Goal: Task Accomplishment & Management: Manage account settings

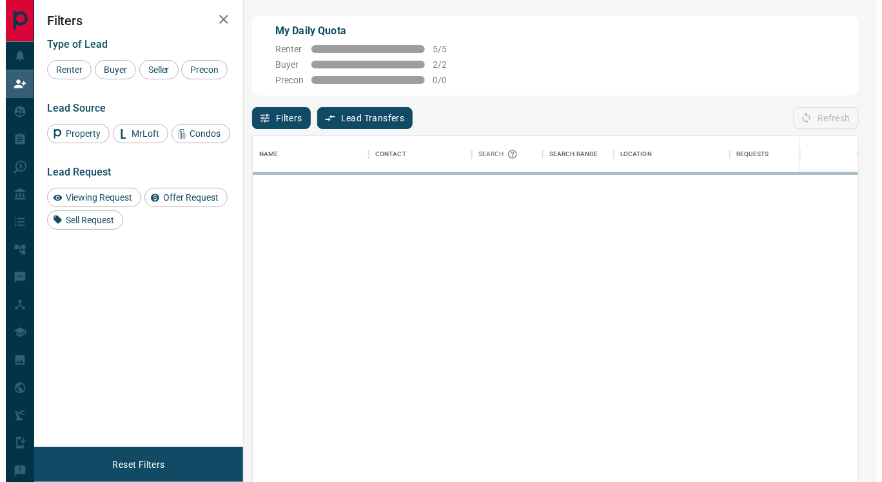
scroll to position [354, 595]
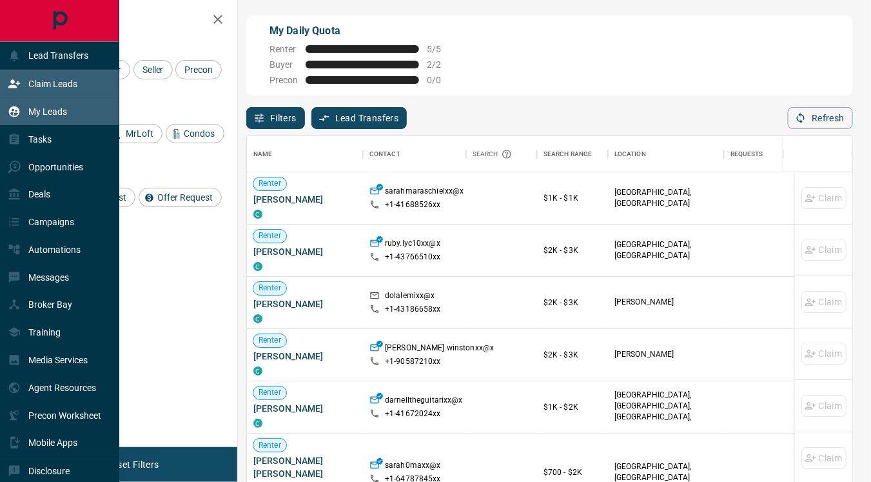
click at [44, 110] on p "My Leads" at bounding box center [47, 111] width 39 height 10
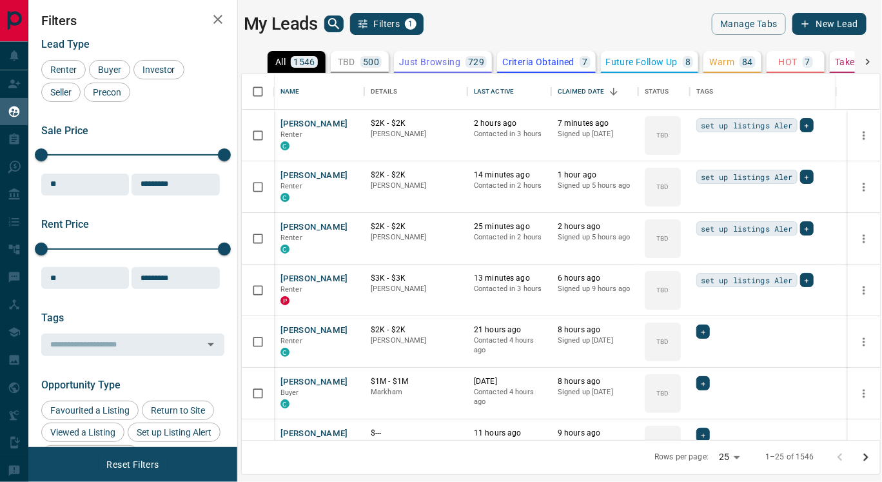
scroll to position [356, 627]
click at [302, 130] on p "Renter" at bounding box center [318, 135] width 77 height 10
click at [300, 123] on button "[PERSON_NAME]" at bounding box center [314, 124] width 68 height 12
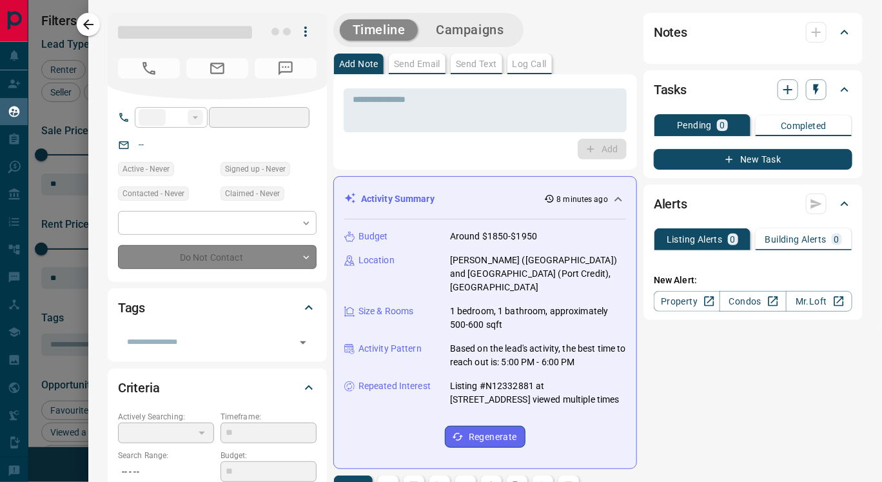
type input "**"
type input "**********"
type input "**"
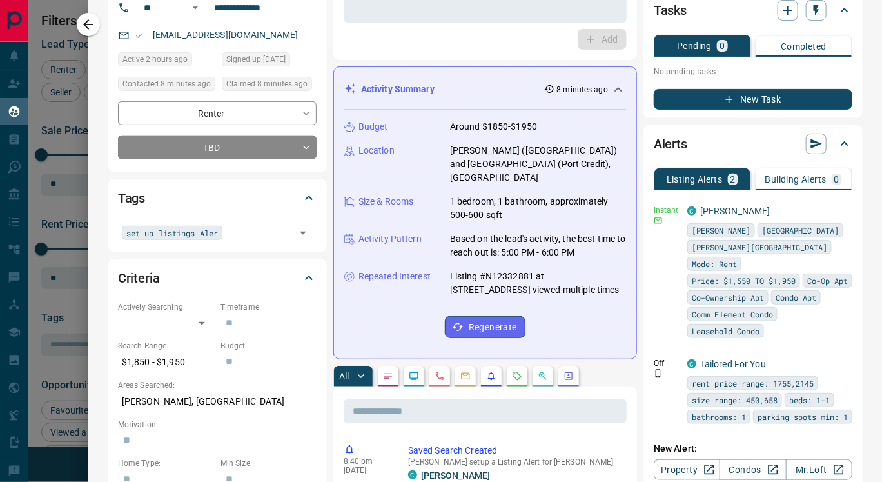
scroll to position [49, 0]
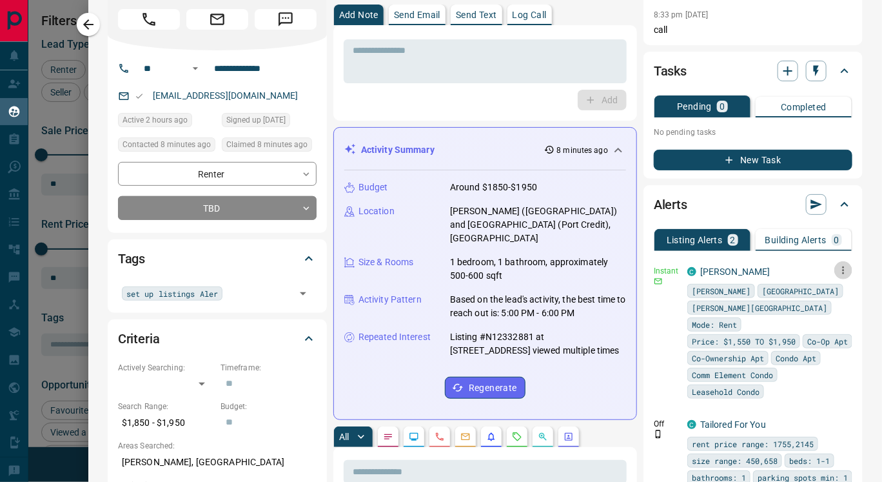
click at [838, 271] on icon "button" at bounding box center [844, 270] width 12 height 12
click at [813, 311] on link "Edit" at bounding box center [809, 314] width 28 height 12
click at [481, 15] on div at bounding box center [441, 241] width 882 height 482
click at [468, 19] on p "Send Text" at bounding box center [476, 14] width 41 height 9
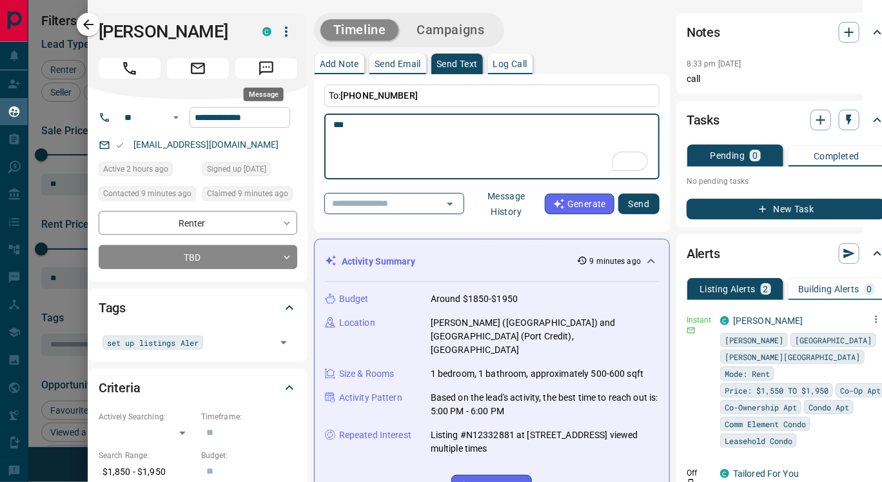
scroll to position [0, 23]
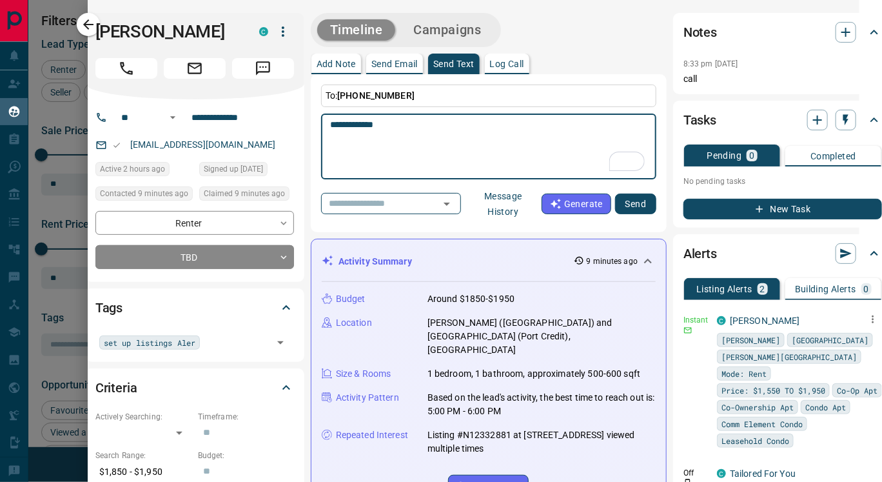
paste textarea "**********"
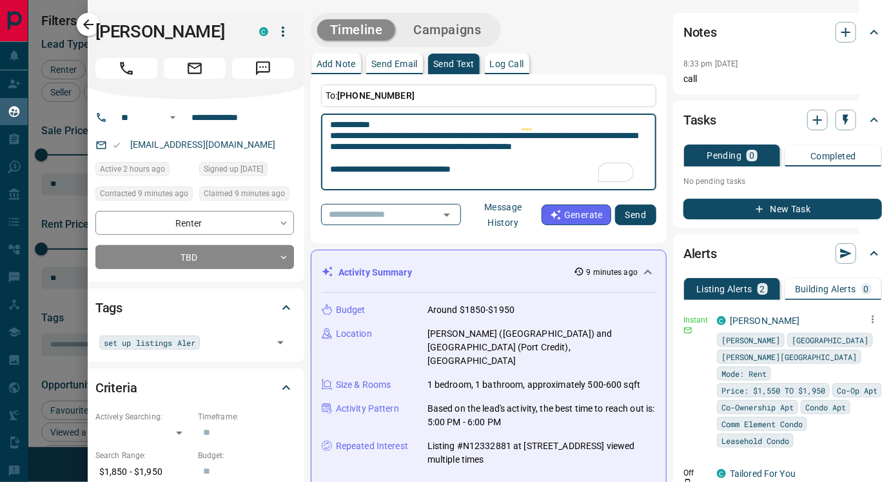
scroll to position [0, 0]
click at [388, 159] on textarea "**********" at bounding box center [488, 152] width 317 height 66
type textarea "**********"
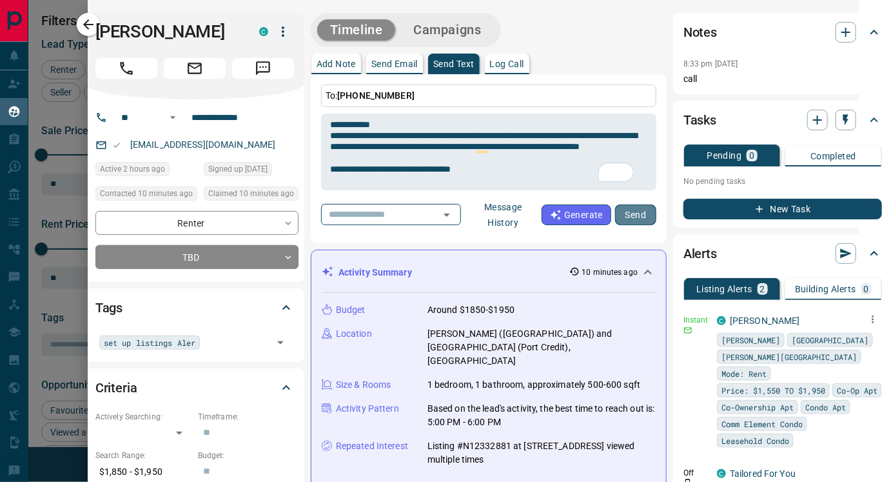
click at [633, 214] on button "Send" at bounding box center [635, 214] width 41 height 21
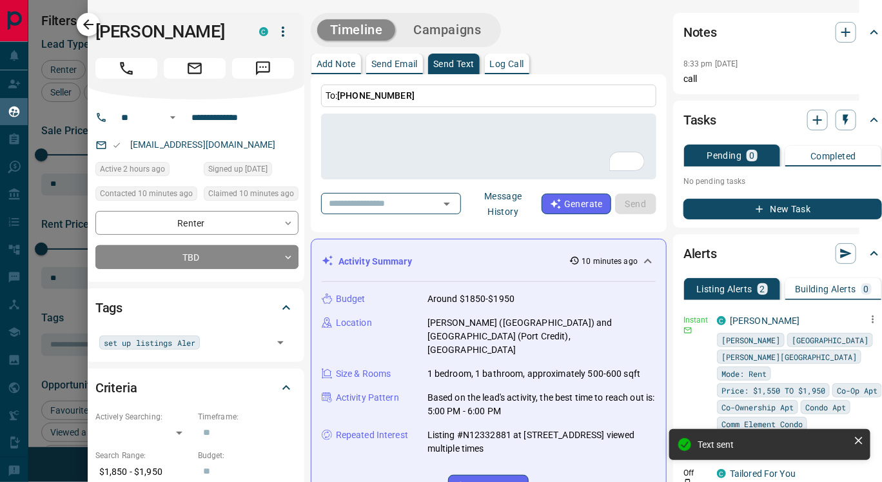
click at [89, 22] on icon "button" at bounding box center [88, 24] width 15 height 15
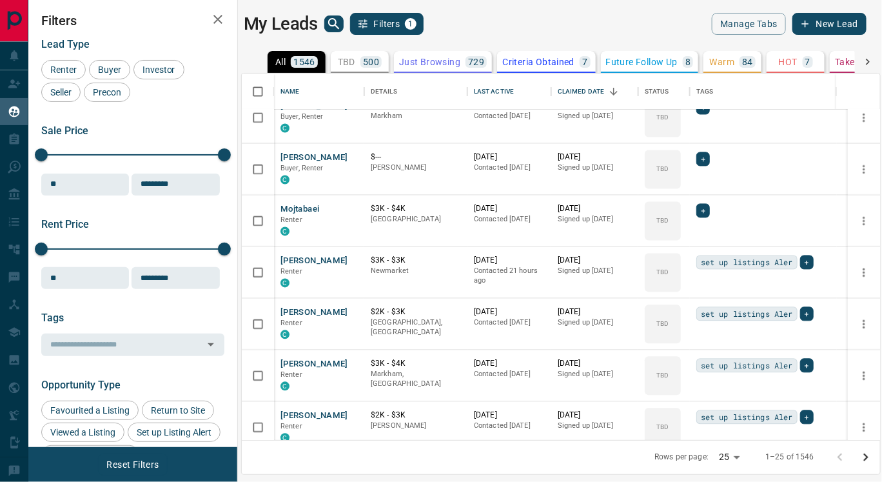
scroll to position [958, 0]
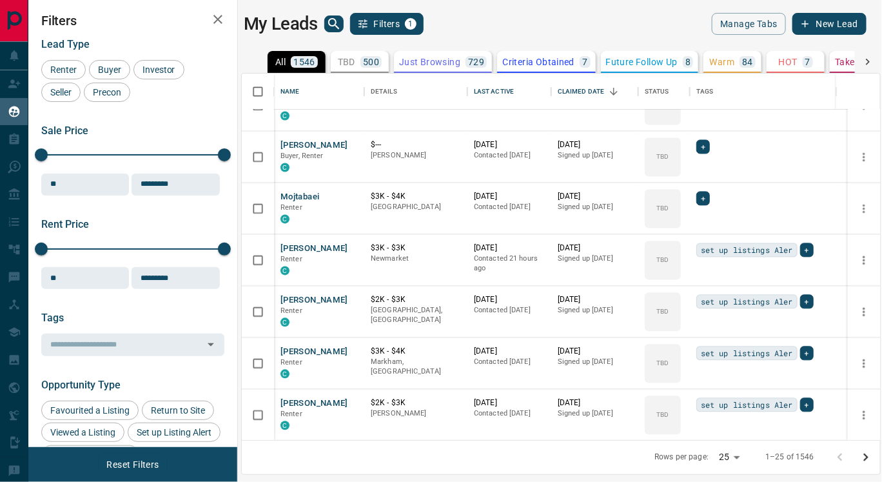
click at [737, 453] on body "Lead Transfers Claim Leads My Leads Tasks Opportunities Deals Campaigns Automat…" at bounding box center [441, 233] width 882 height 466
click at [734, 453] on li "100" at bounding box center [733, 456] width 34 height 19
type input "***"
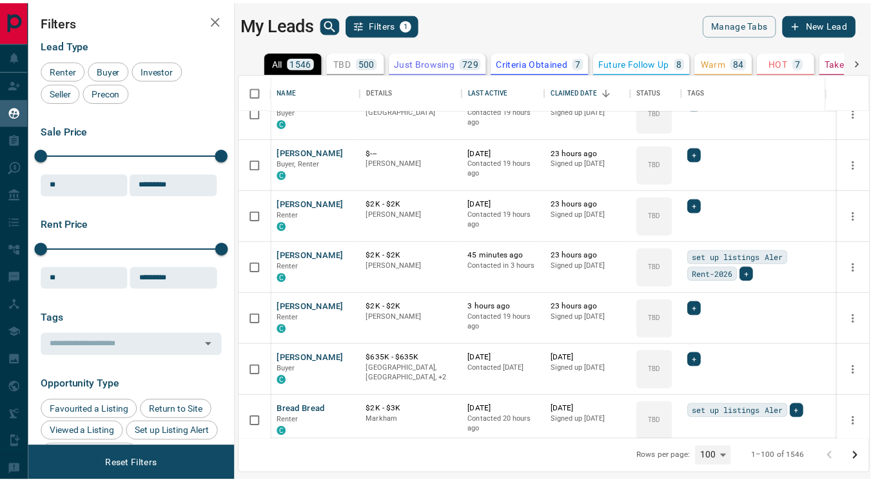
scroll to position [371, 0]
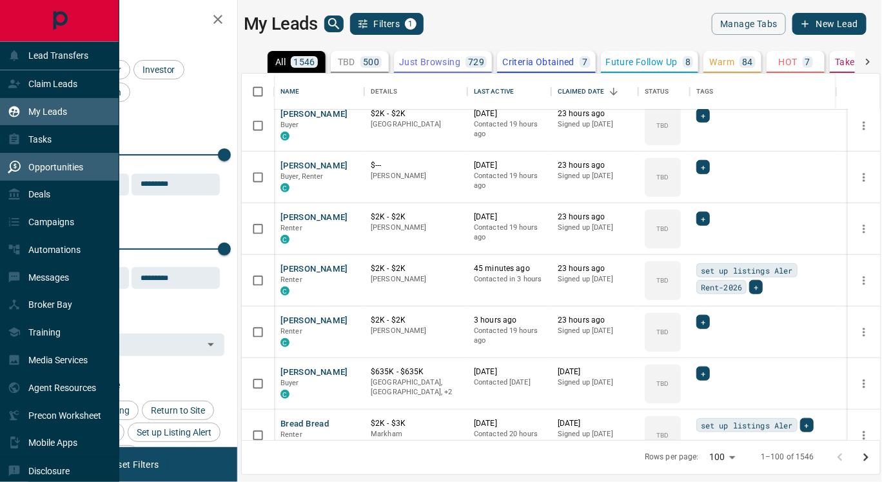
click at [58, 170] on p "Opportunities" at bounding box center [55, 167] width 55 height 10
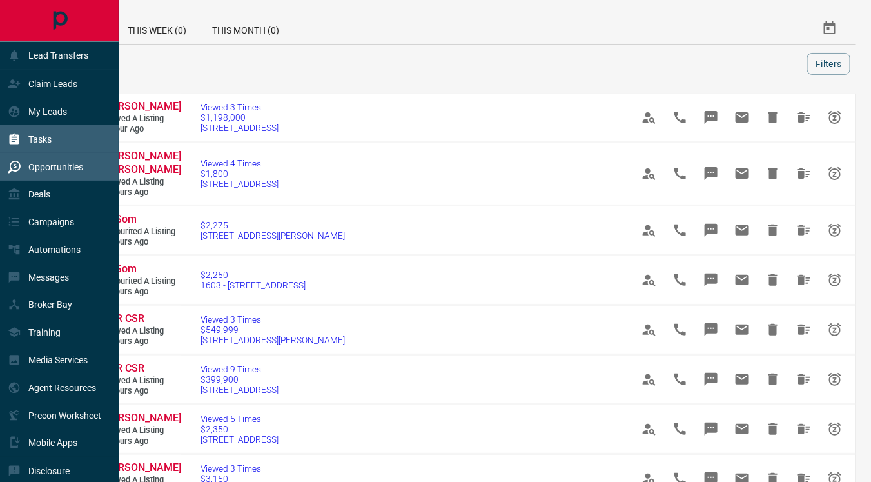
click at [49, 139] on p "Tasks" at bounding box center [39, 139] width 23 height 10
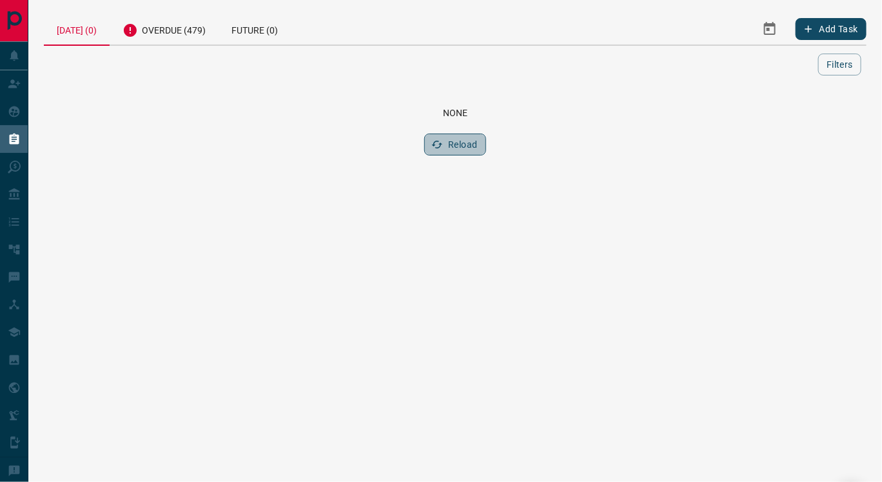
click at [467, 146] on button "Reload" at bounding box center [454, 144] width 61 height 22
click at [816, 30] on button "Add Task" at bounding box center [831, 29] width 71 height 22
click at [176, 30] on div "Overdue (479)" at bounding box center [164, 29] width 109 height 32
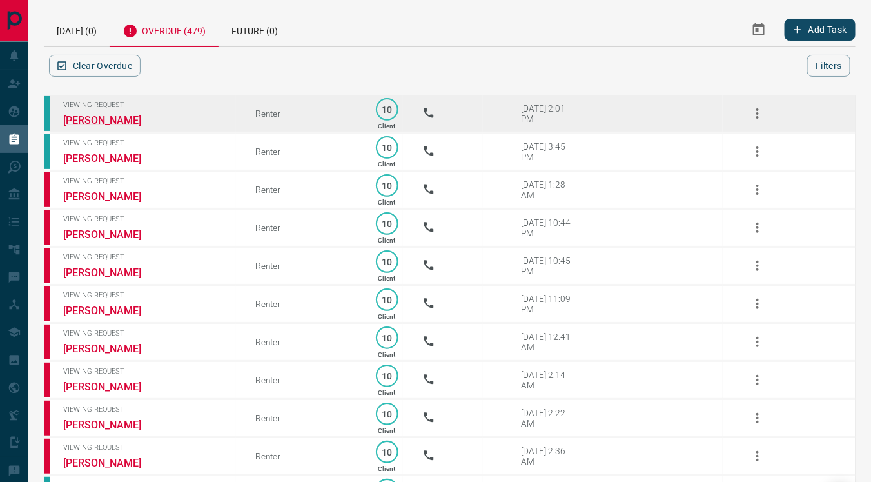
click at [103, 120] on link "[PERSON_NAME]" at bounding box center [111, 120] width 97 height 12
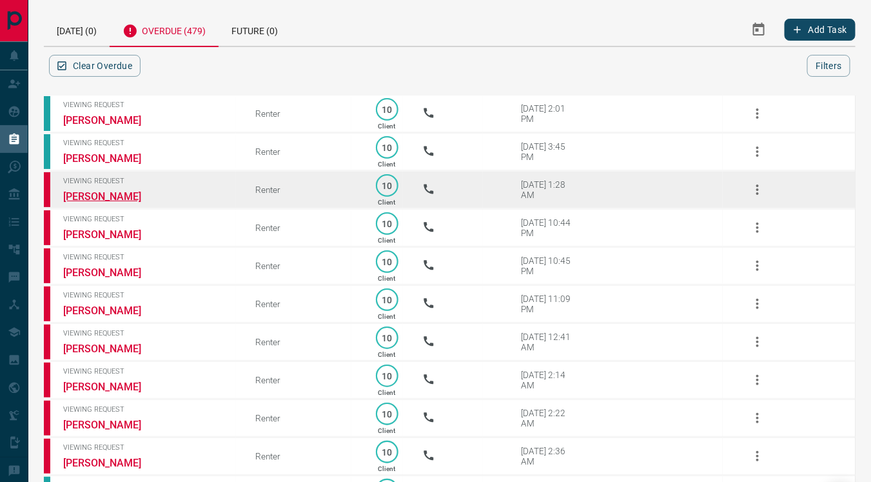
click at [123, 197] on link "[PERSON_NAME]" at bounding box center [111, 196] width 97 height 12
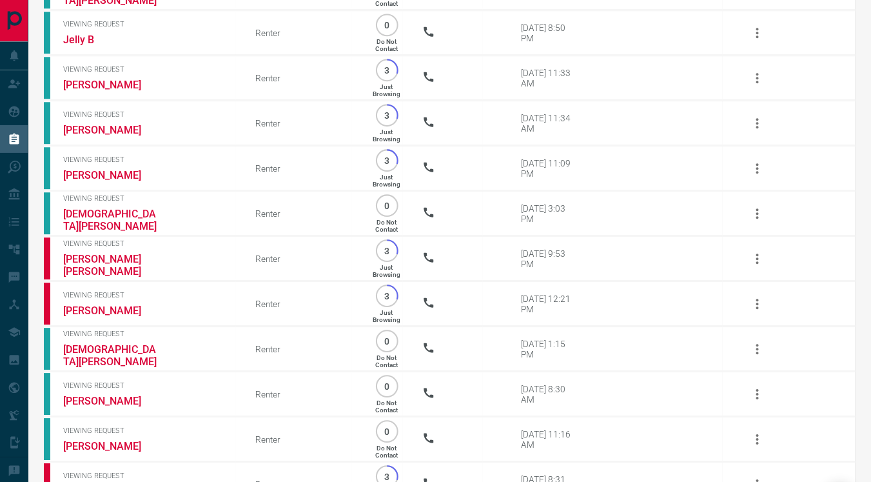
scroll to position [14679, 0]
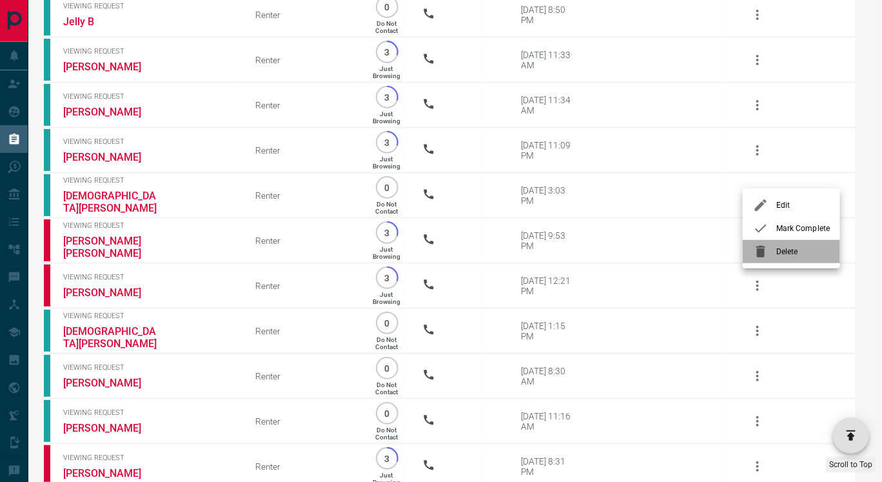
click at [788, 253] on span "Delete" at bounding box center [803, 252] width 54 height 12
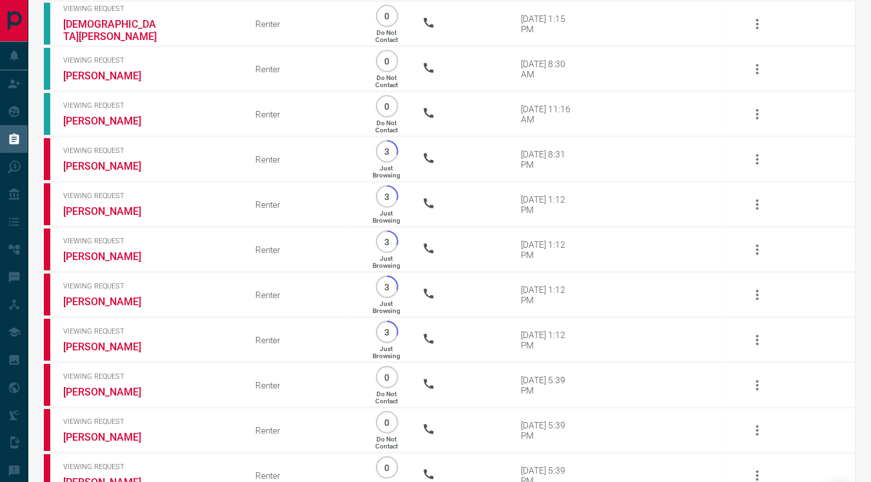
scroll to position [14943, 0]
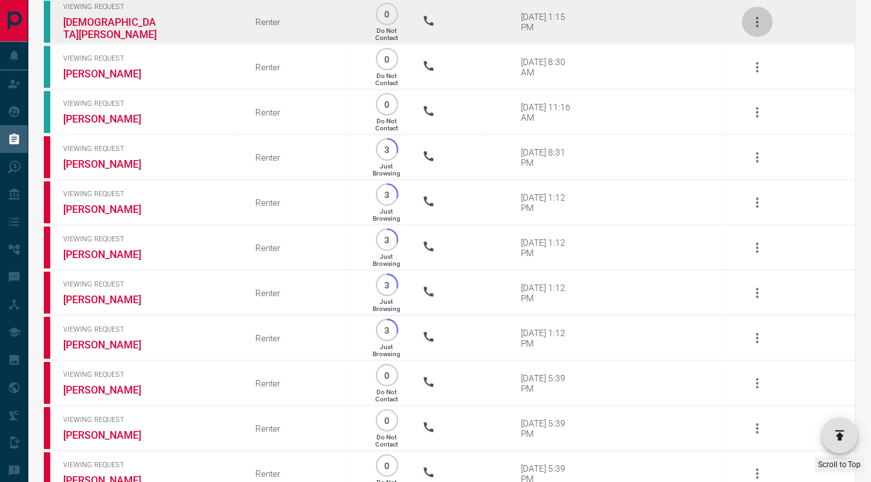
click at [756, 30] on icon "button" at bounding box center [757, 21] width 15 height 15
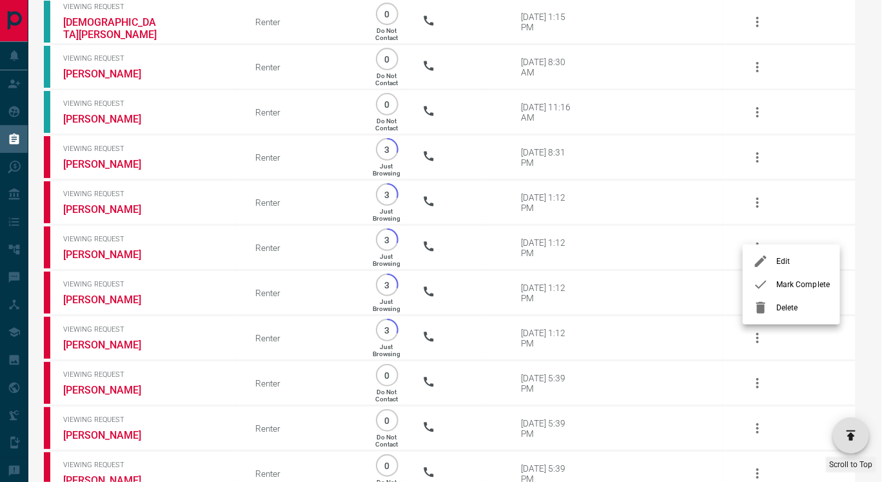
click at [778, 302] on span "Delete" at bounding box center [803, 308] width 54 height 12
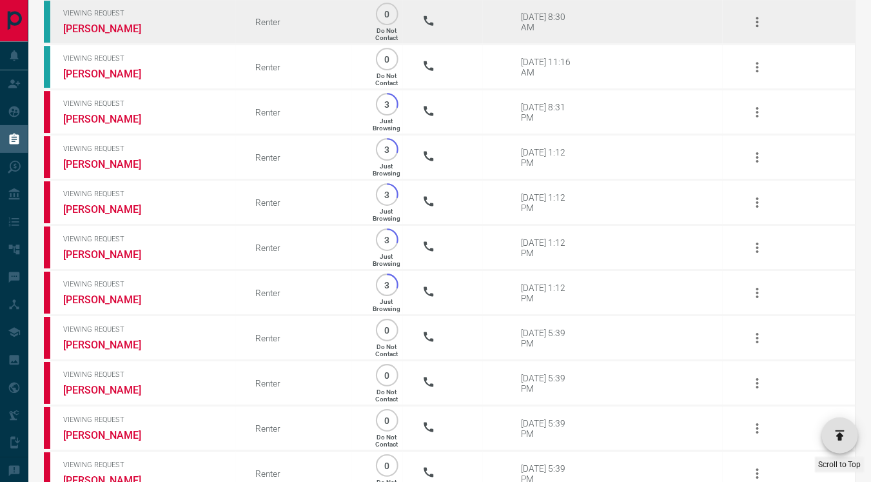
click at [763, 30] on icon "button" at bounding box center [757, 21] width 15 height 15
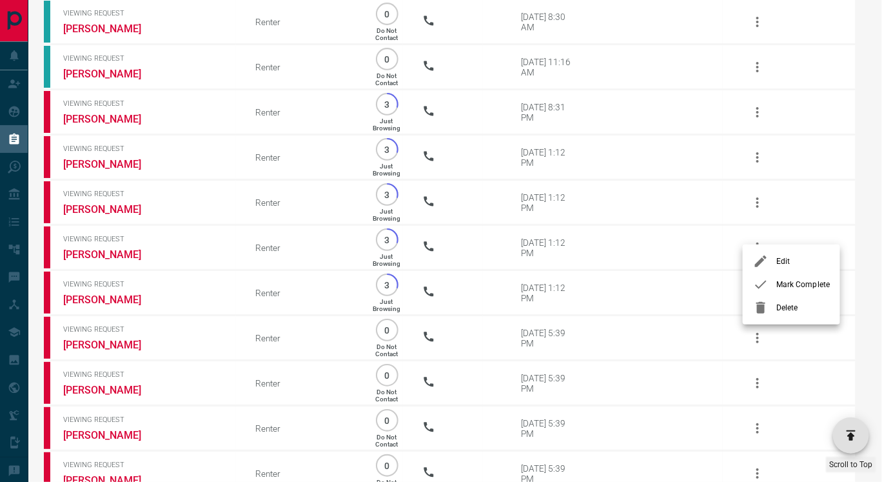
click at [781, 306] on span "Delete" at bounding box center [803, 308] width 54 height 12
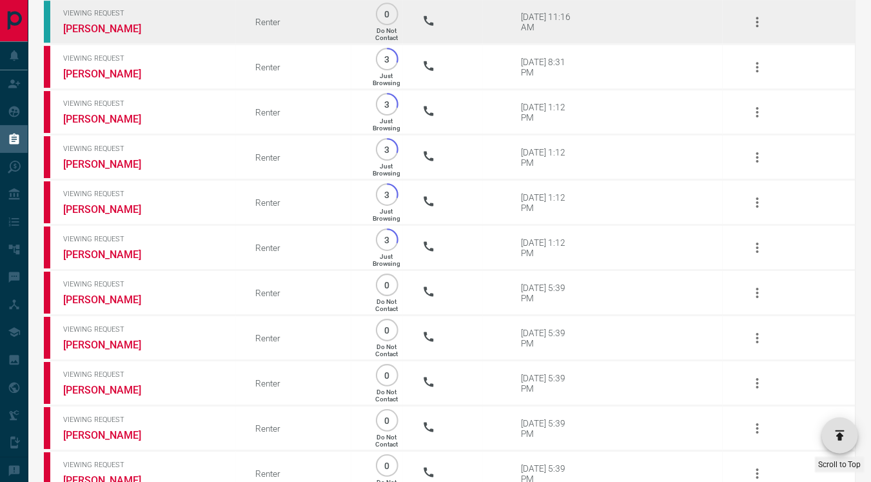
click at [757, 30] on icon "button" at bounding box center [757, 21] width 15 height 15
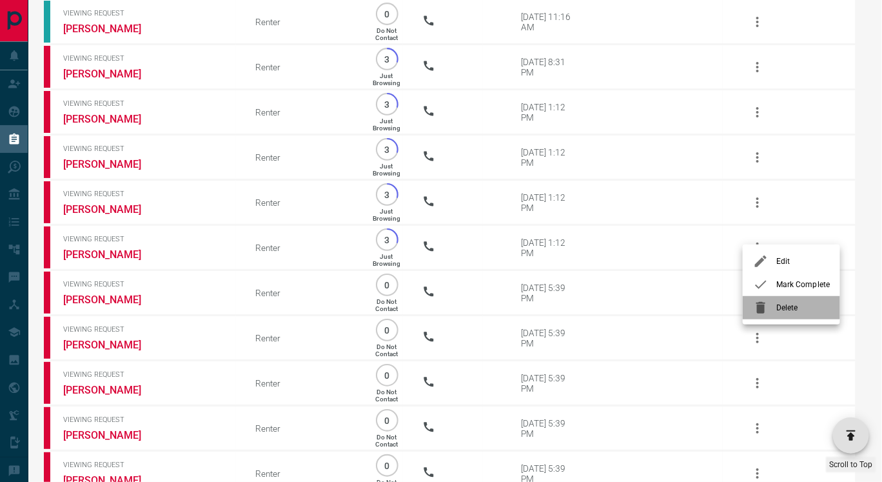
click at [778, 306] on span "Delete" at bounding box center [803, 308] width 54 height 12
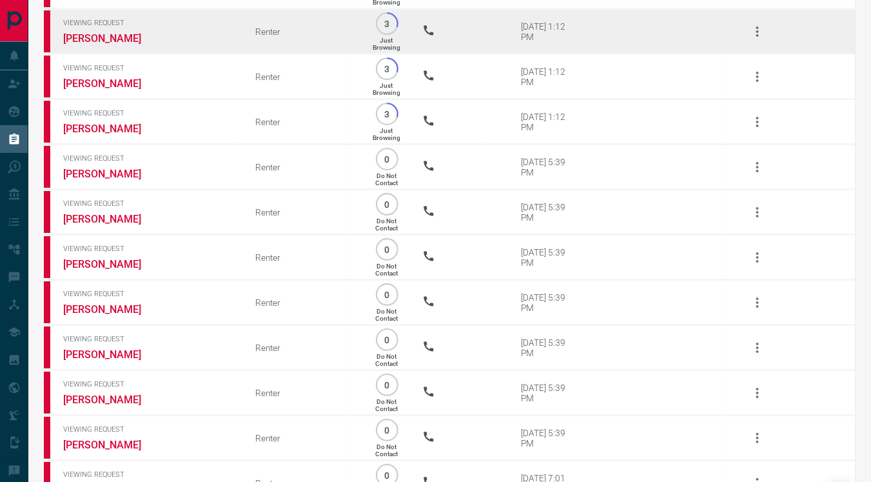
scroll to position [15046, 0]
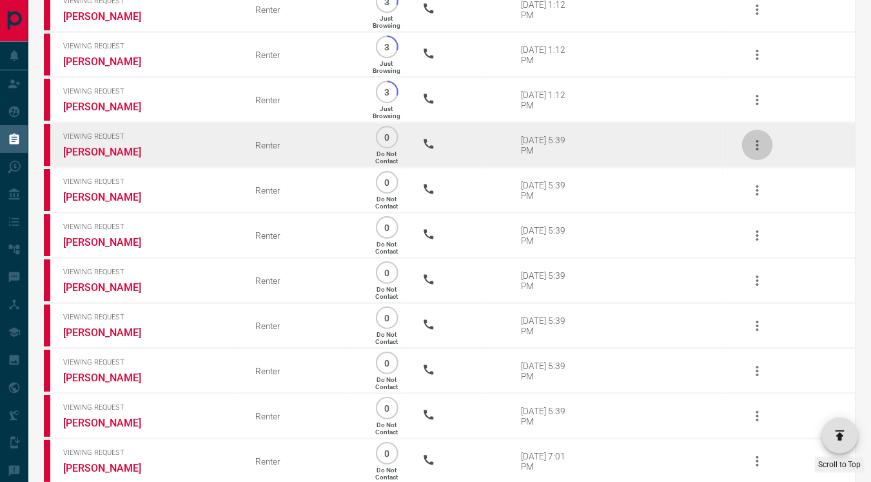
click at [758, 150] on icon "button" at bounding box center [757, 145] width 3 height 10
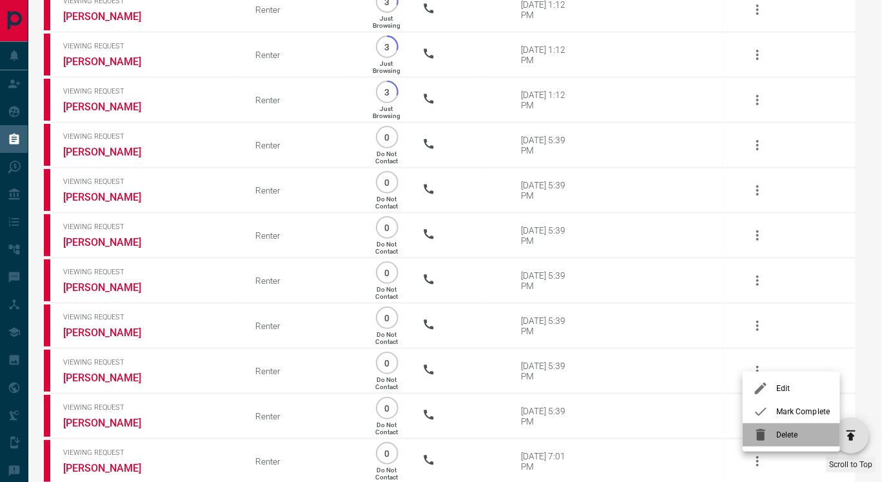
click at [780, 434] on span "Delete" at bounding box center [803, 435] width 54 height 12
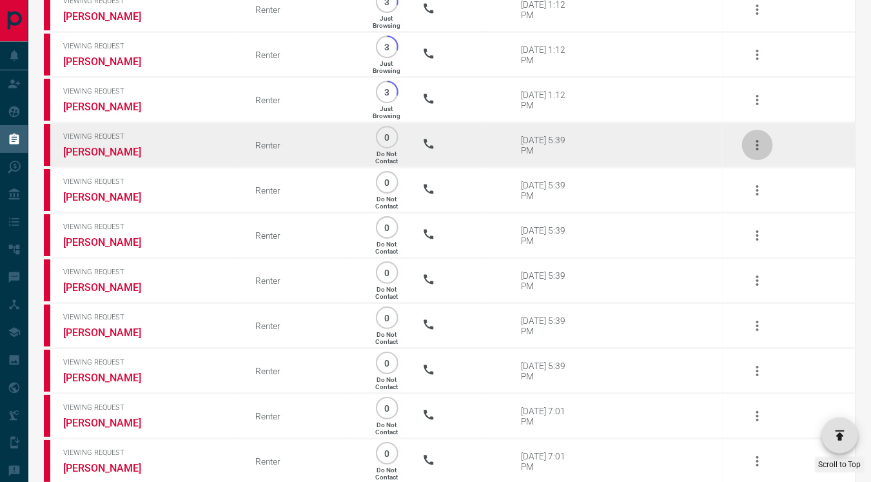
click at [756, 153] on icon "button" at bounding box center [757, 144] width 15 height 15
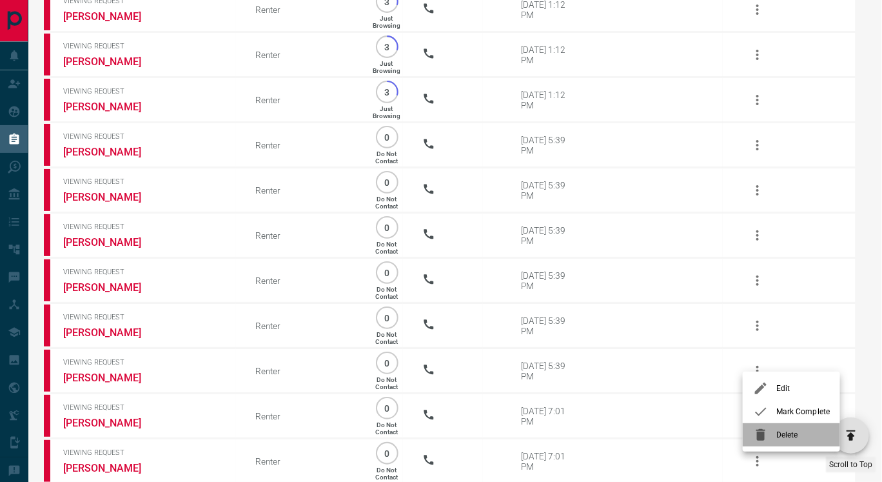
click at [783, 433] on span "Delete" at bounding box center [803, 435] width 54 height 12
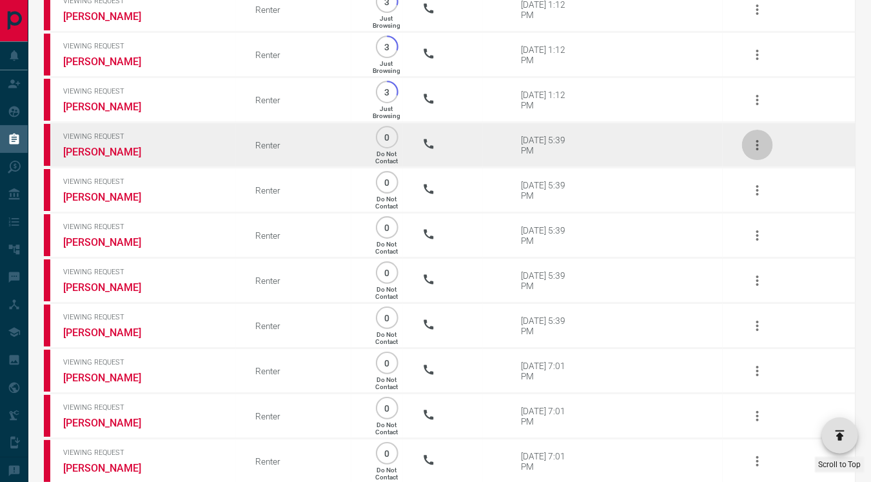
click at [757, 153] on icon "button" at bounding box center [757, 144] width 15 height 15
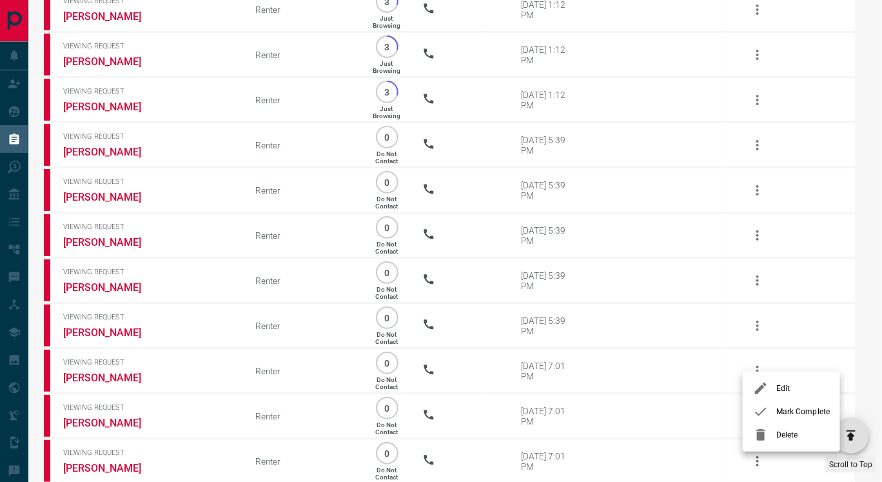
click at [785, 437] on span "Delete" at bounding box center [803, 435] width 54 height 12
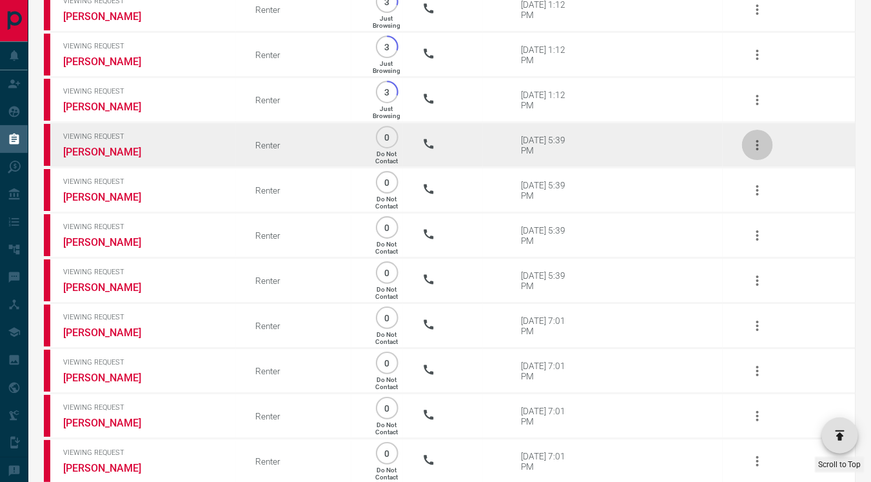
click at [755, 153] on icon "button" at bounding box center [757, 144] width 15 height 15
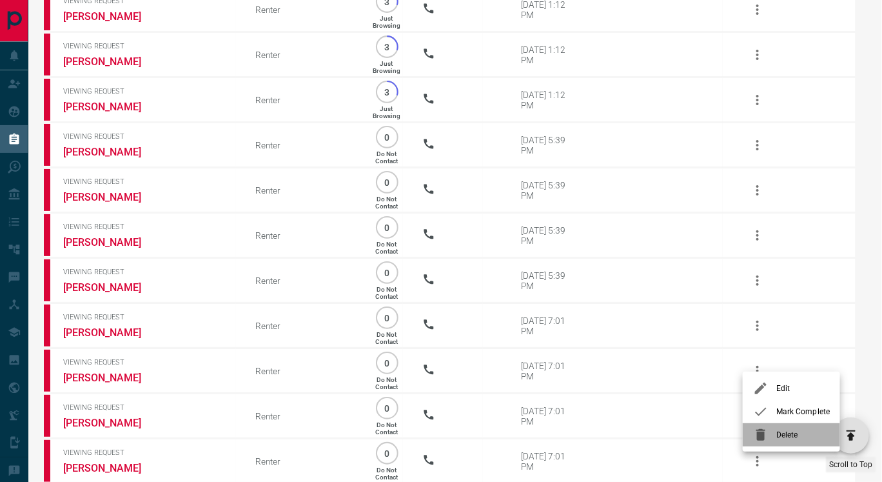
click at [783, 431] on span "Delete" at bounding box center [803, 435] width 54 height 12
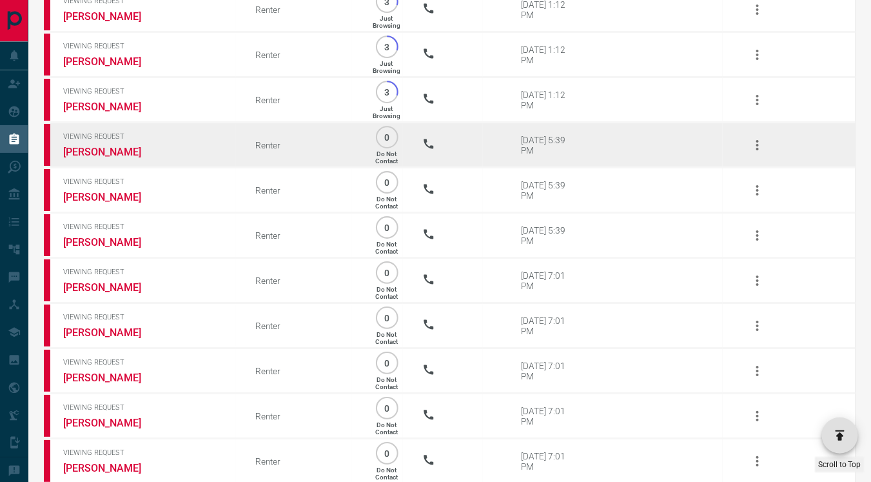
click at [758, 150] on icon "button" at bounding box center [757, 145] width 3 height 10
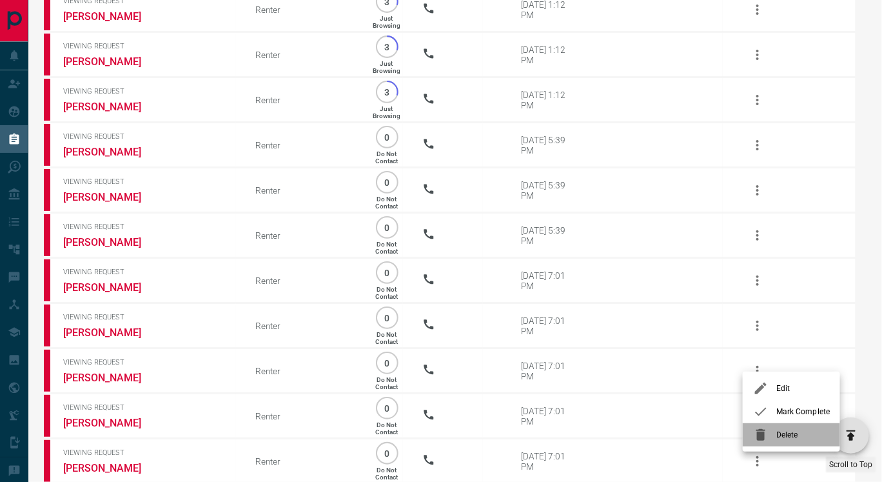
click at [783, 431] on span "Delete" at bounding box center [803, 435] width 54 height 12
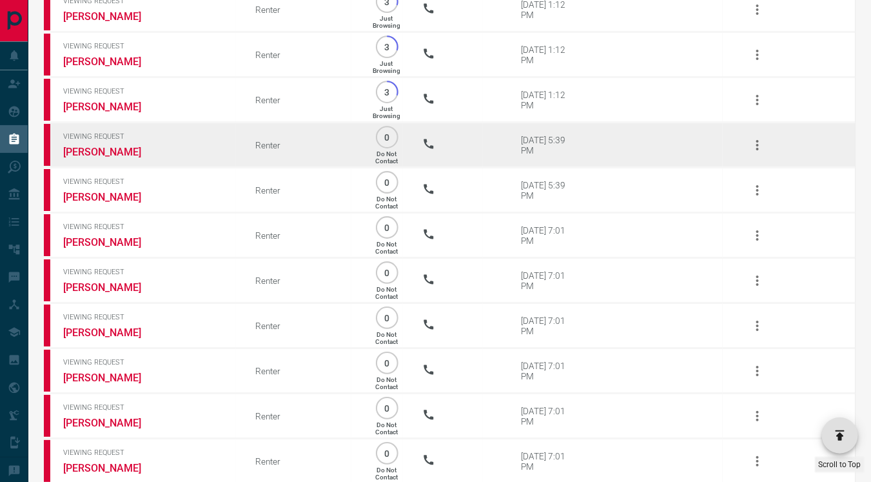
click at [758, 153] on icon "button" at bounding box center [757, 144] width 15 height 15
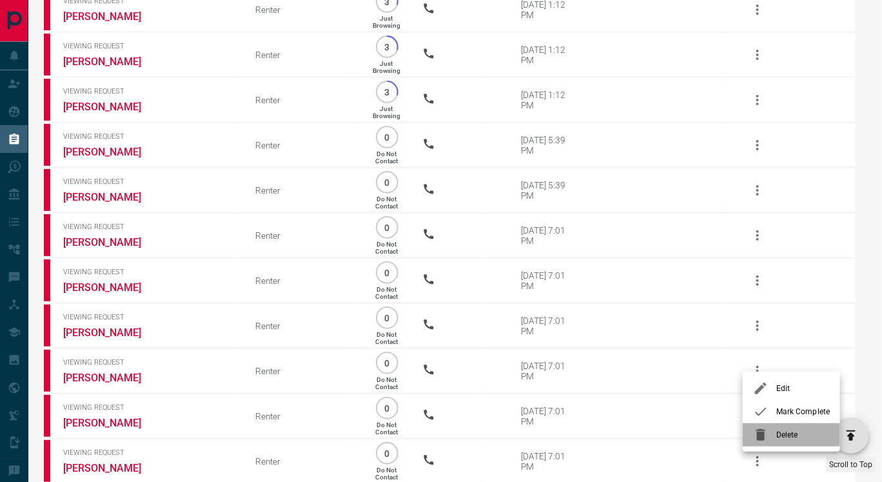
click at [778, 436] on span "Delete" at bounding box center [803, 435] width 54 height 12
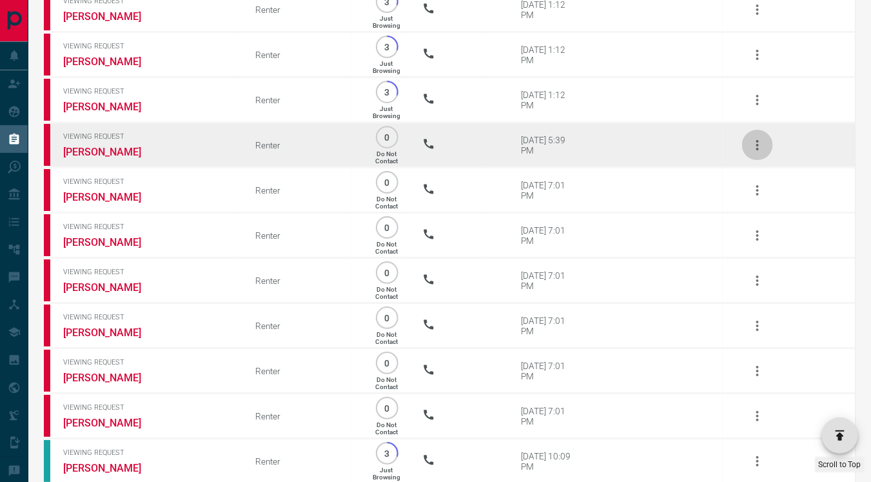
click at [756, 153] on icon "button" at bounding box center [757, 144] width 15 height 15
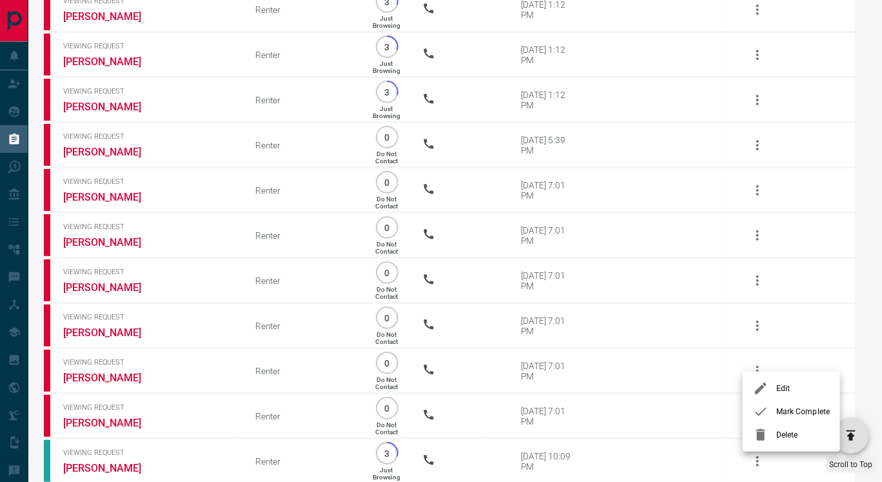
click at [782, 437] on span "Delete" at bounding box center [803, 435] width 54 height 12
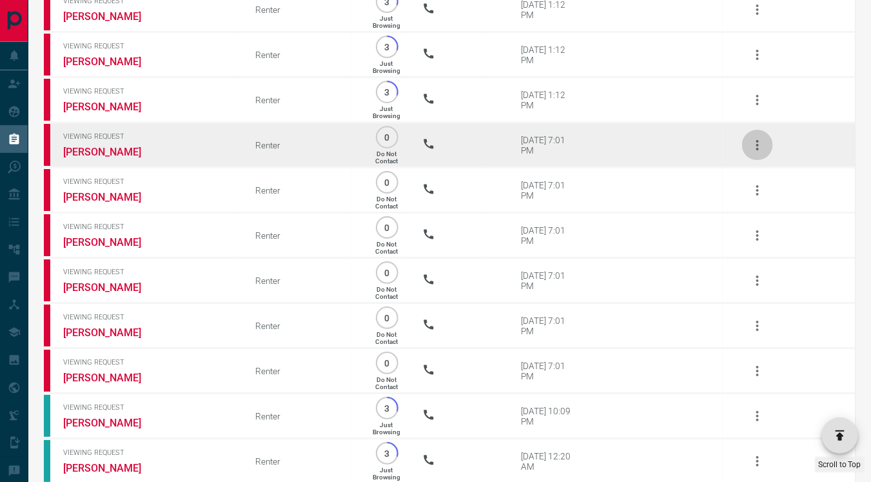
click at [757, 153] on icon "button" at bounding box center [757, 144] width 15 height 15
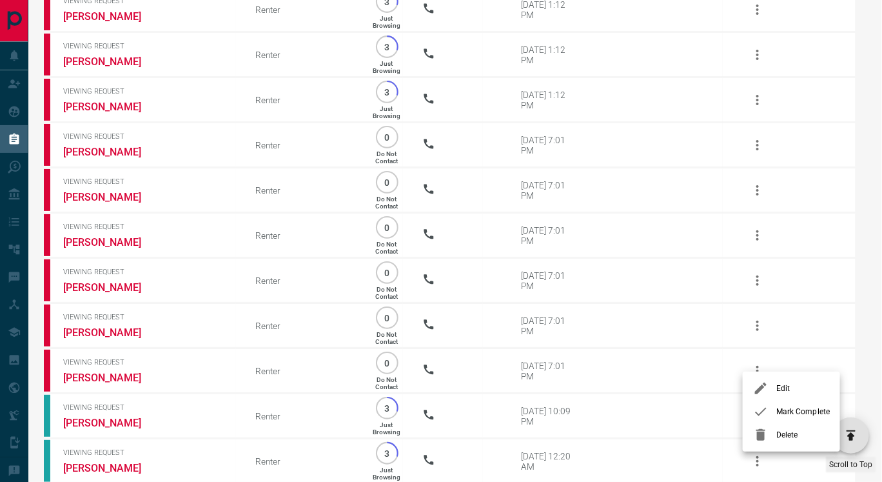
click at [787, 433] on span "Delete" at bounding box center [803, 435] width 54 height 12
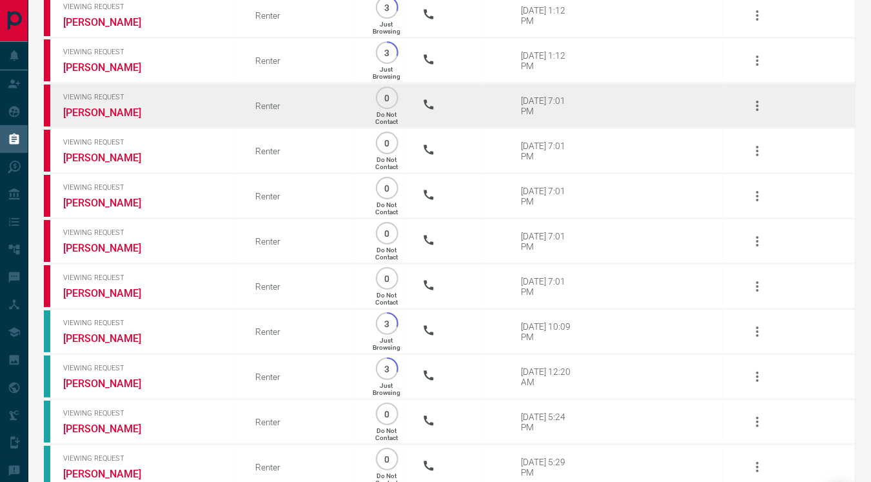
scroll to position [15094, 0]
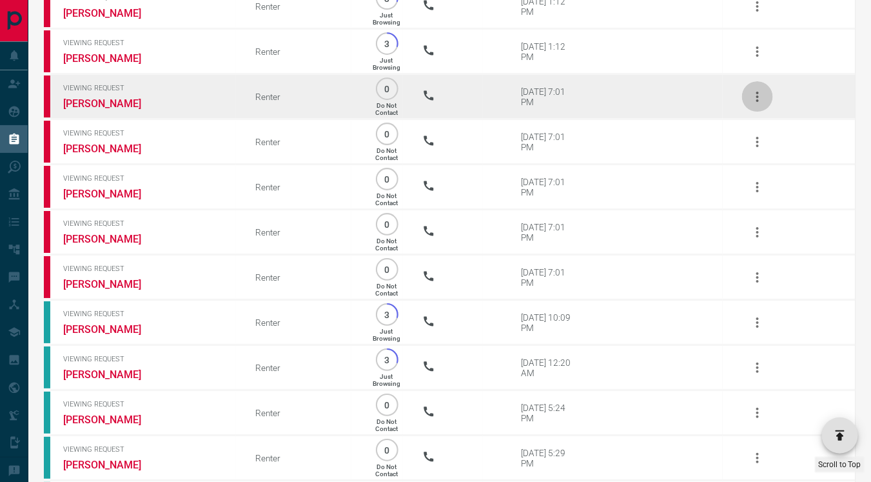
click at [759, 104] on icon "button" at bounding box center [757, 96] width 15 height 15
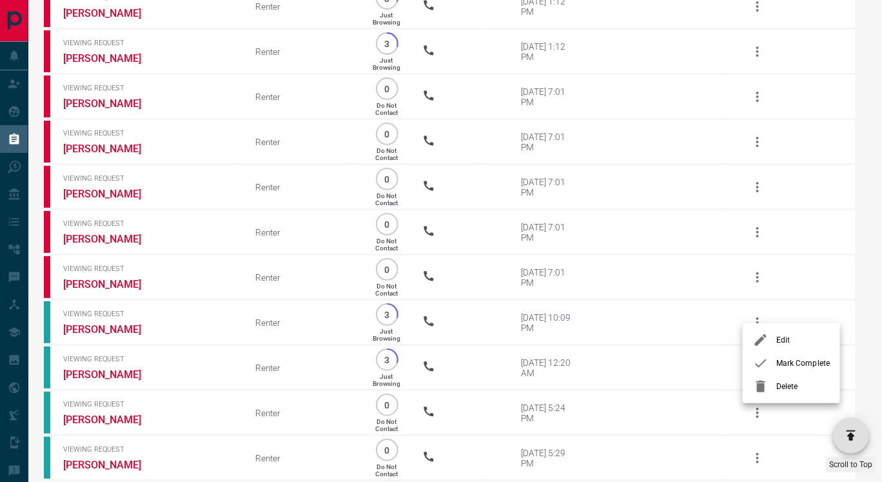
click at [785, 383] on span "Delete" at bounding box center [803, 386] width 54 height 12
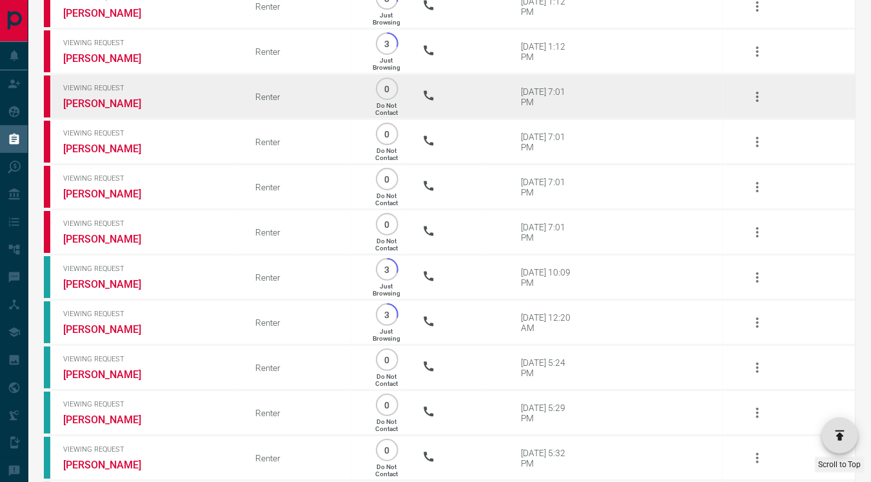
click at [758, 102] on icon "button" at bounding box center [757, 97] width 3 height 10
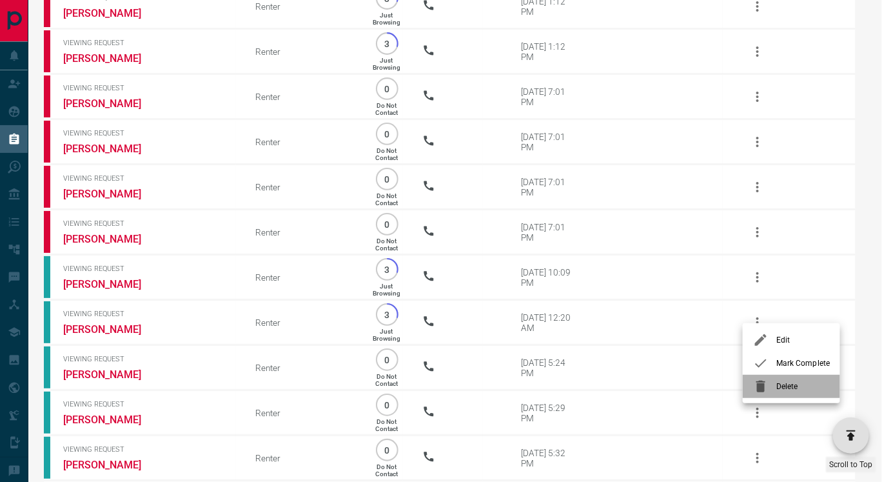
click at [776, 381] on span "Delete" at bounding box center [803, 386] width 54 height 12
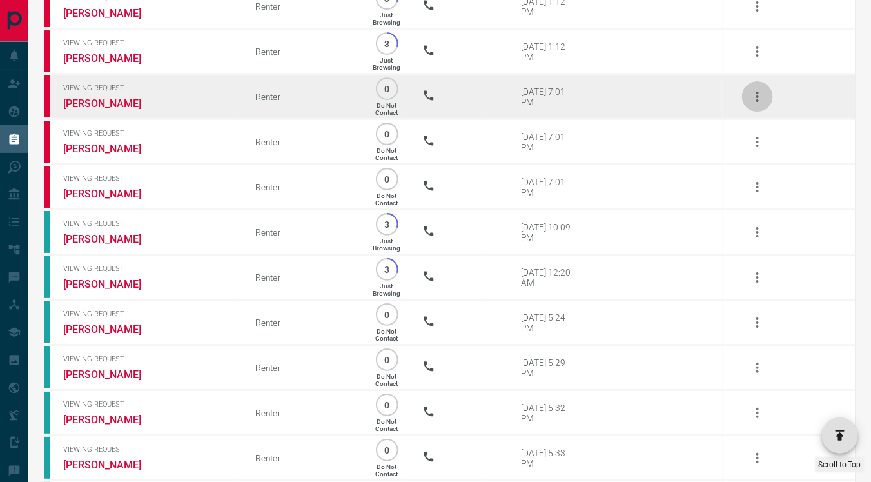
click at [759, 104] on icon "button" at bounding box center [757, 96] width 15 height 15
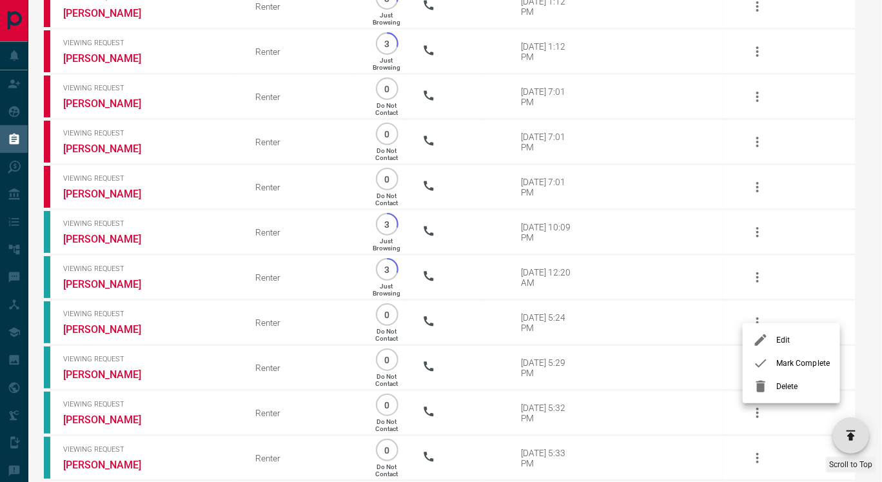
click at [792, 387] on span "Delete" at bounding box center [803, 386] width 54 height 12
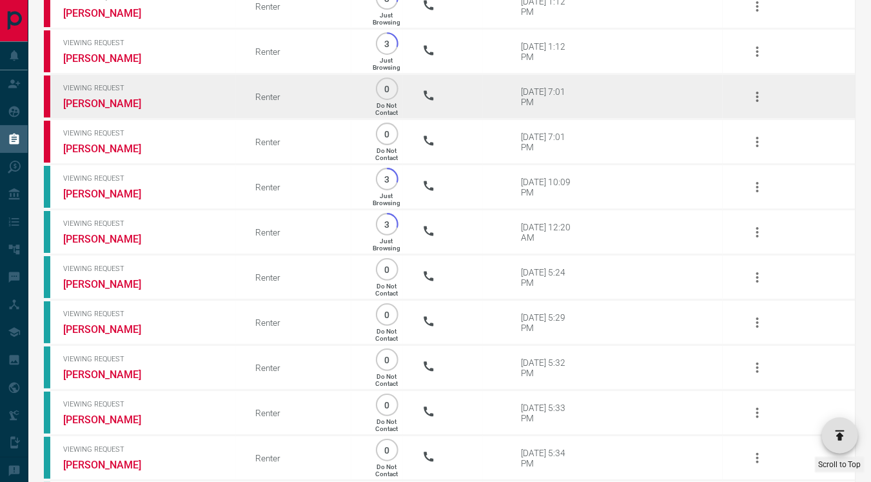
click at [740, 119] on td at bounding box center [789, 96] width 133 height 45
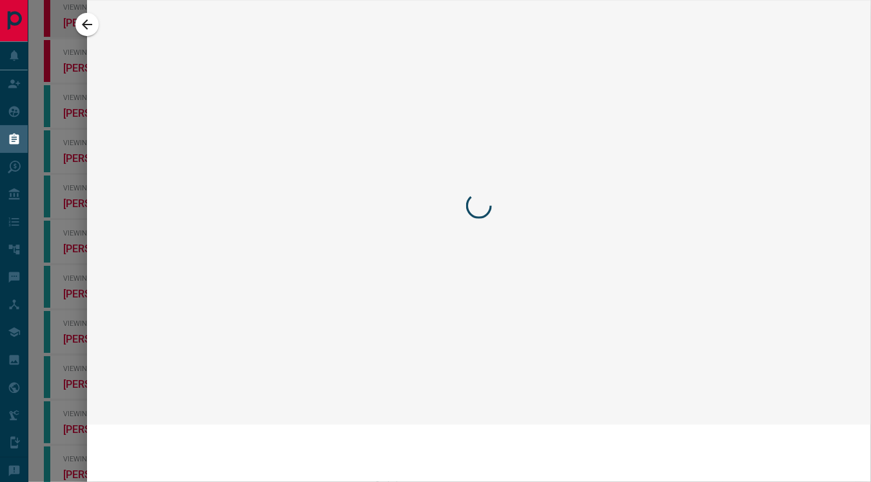
scroll to position [15015, 0]
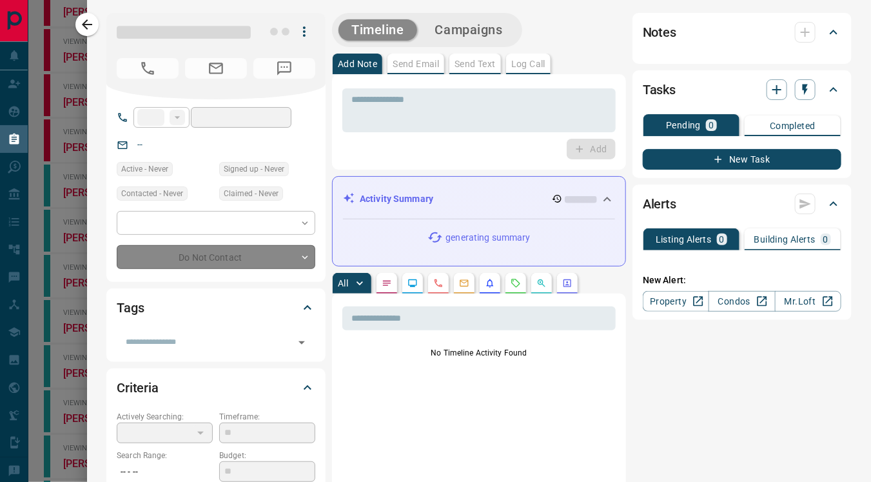
type input "**"
type input "**********"
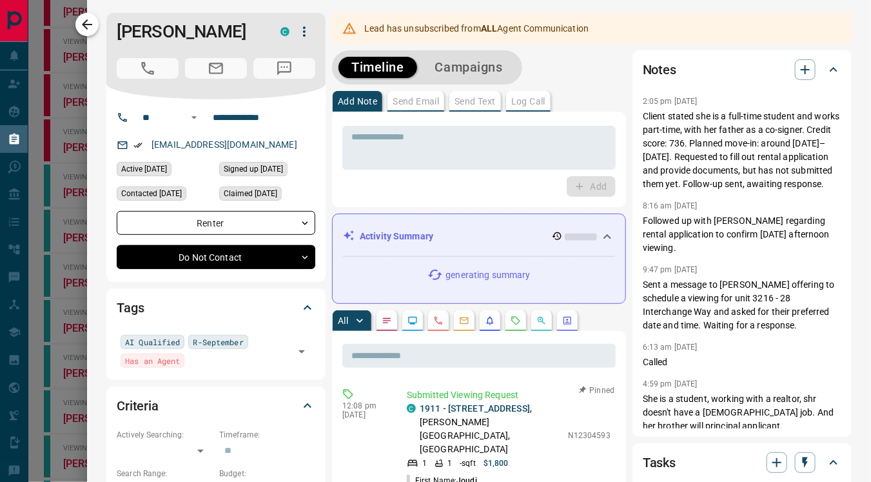
click at [81, 17] on icon "button" at bounding box center [86, 24] width 15 height 15
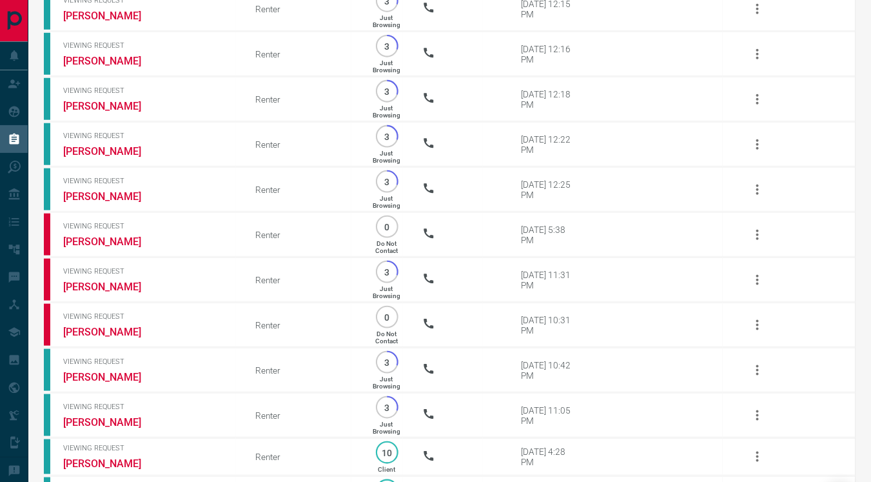
scroll to position [12198, 0]
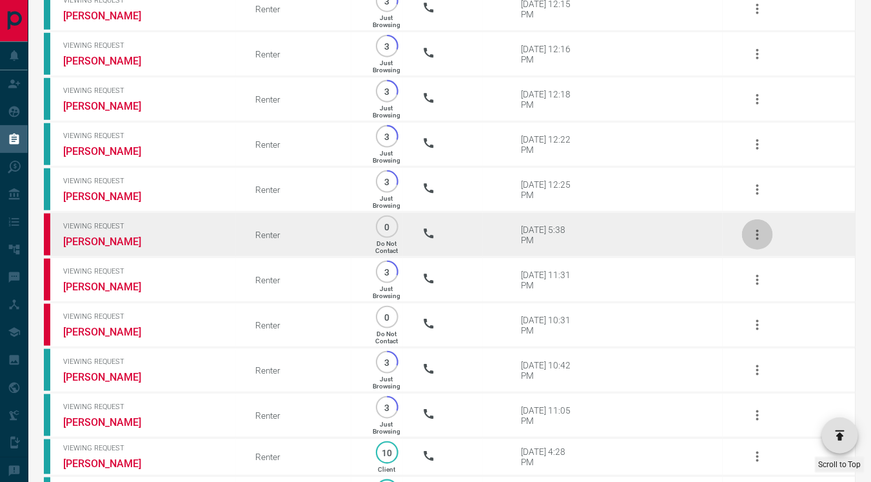
click at [757, 240] on icon "button" at bounding box center [757, 235] width 3 height 10
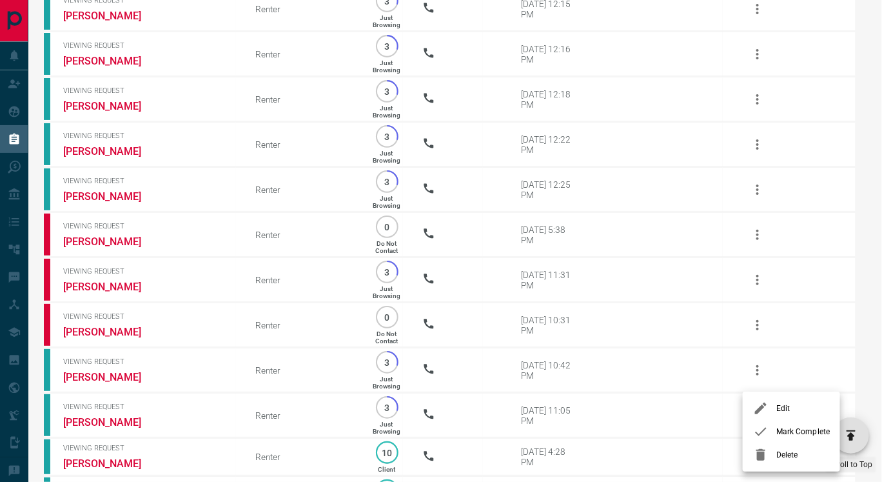
click at [789, 455] on span "Delete" at bounding box center [803, 455] width 54 height 12
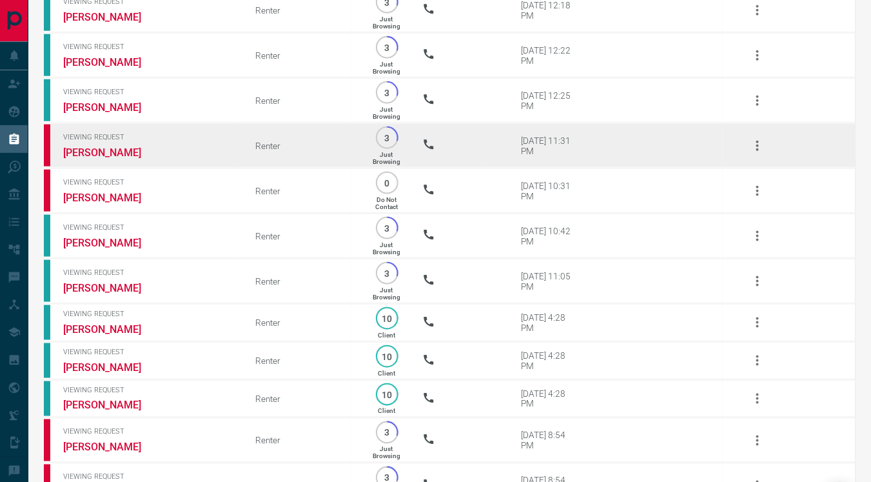
scroll to position [12304, 0]
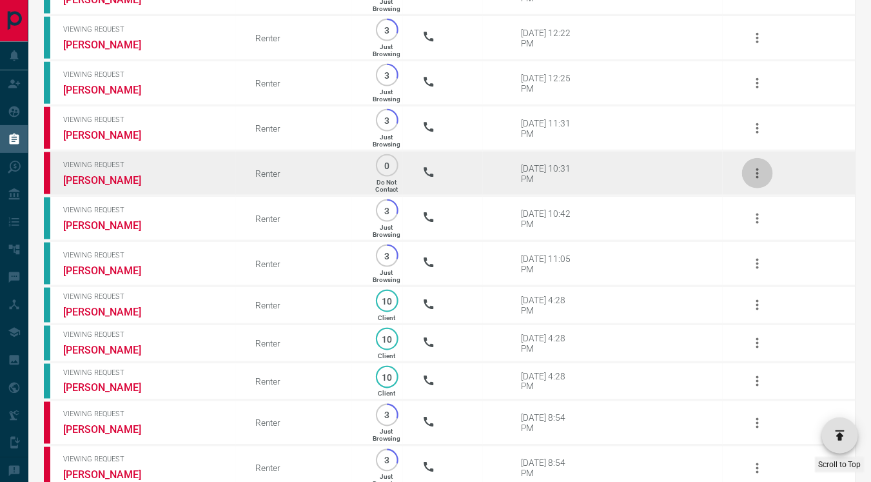
click at [754, 181] on icon "button" at bounding box center [757, 173] width 15 height 15
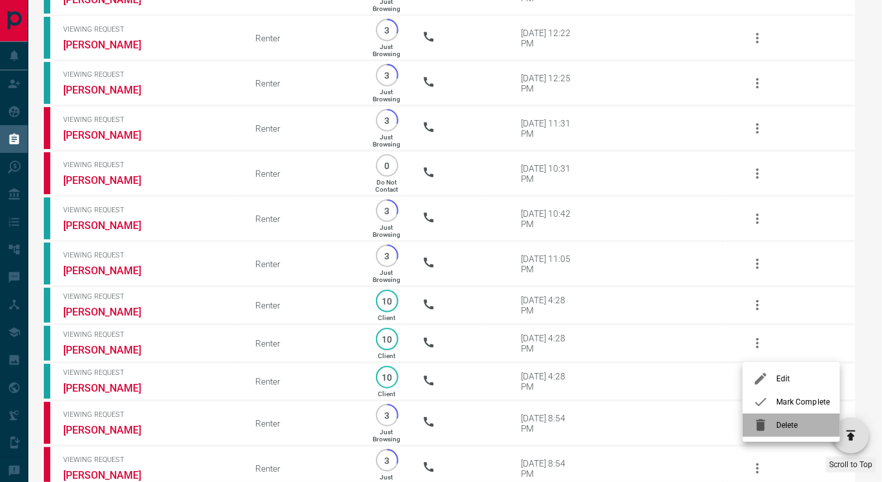
click at [783, 420] on span "Delete" at bounding box center [803, 425] width 54 height 12
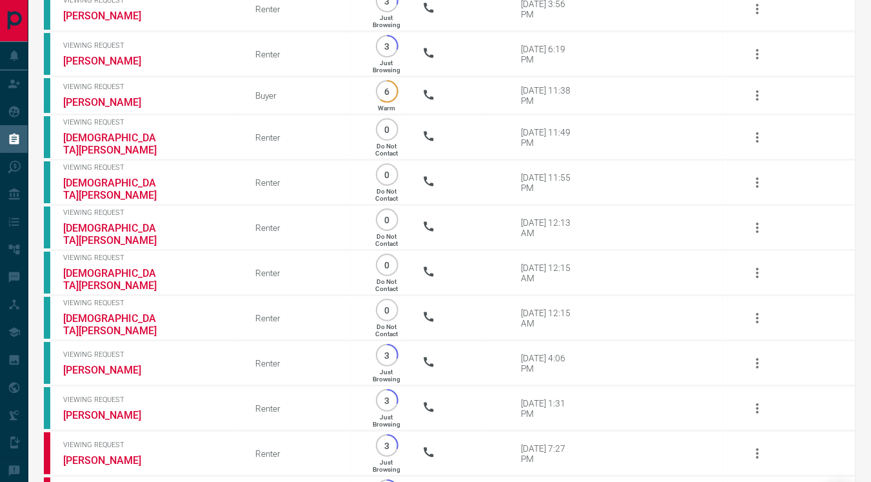
scroll to position [13340, 0]
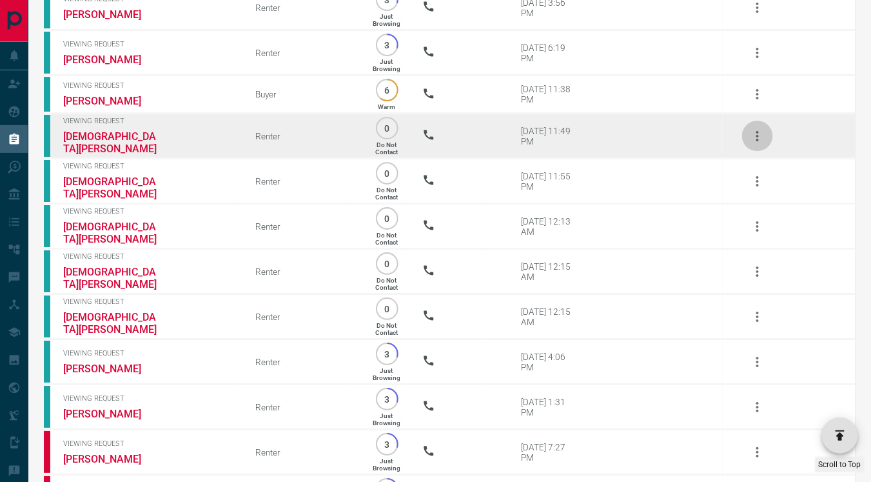
click at [758, 141] on icon "button" at bounding box center [757, 136] width 3 height 10
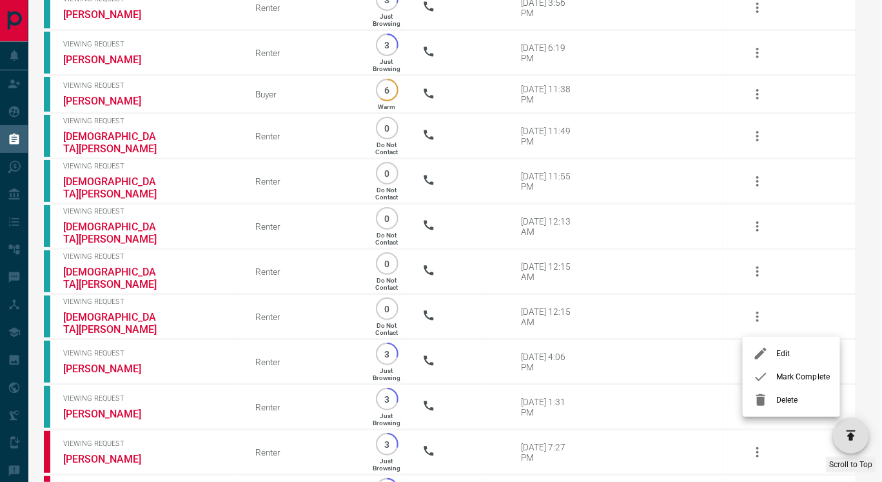
click at [787, 398] on span "Delete" at bounding box center [803, 400] width 54 height 12
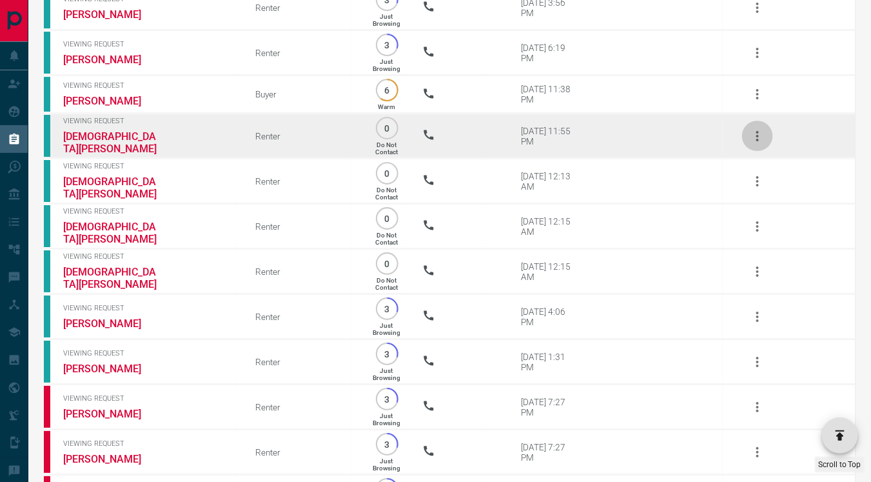
click at [758, 141] on icon "button" at bounding box center [757, 136] width 3 height 10
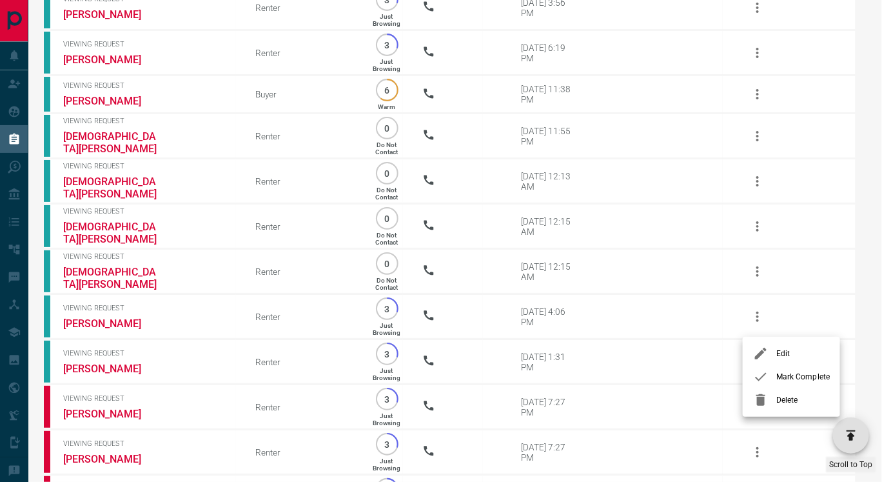
click at [783, 398] on span "Delete" at bounding box center [803, 400] width 54 height 12
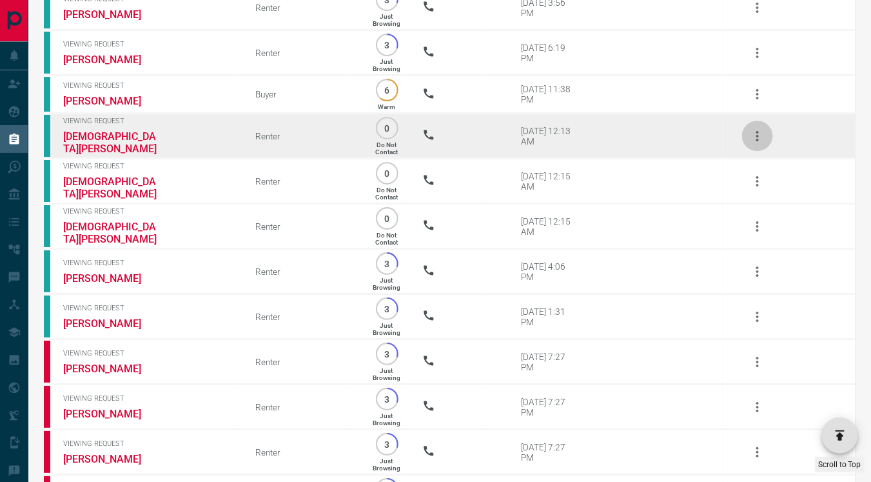
click at [756, 144] on icon "button" at bounding box center [757, 135] width 15 height 15
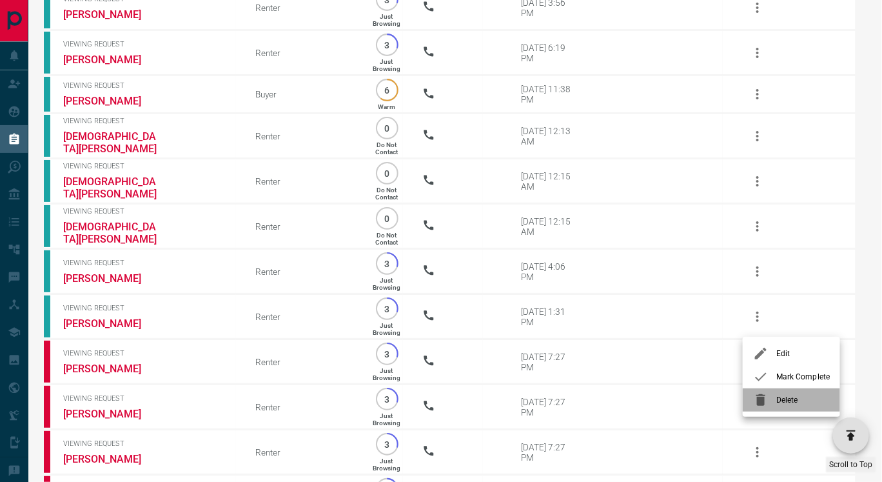
click at [781, 402] on span "Delete" at bounding box center [803, 400] width 54 height 12
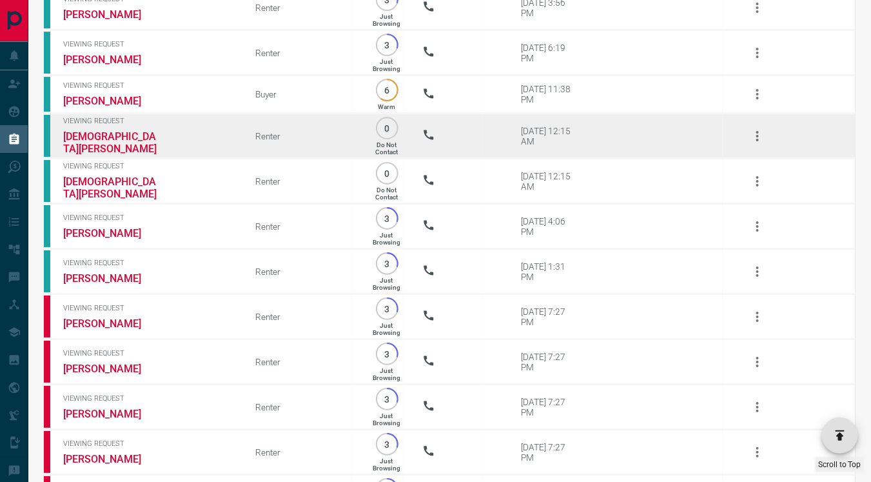
click at [763, 144] on icon "button" at bounding box center [757, 135] width 15 height 15
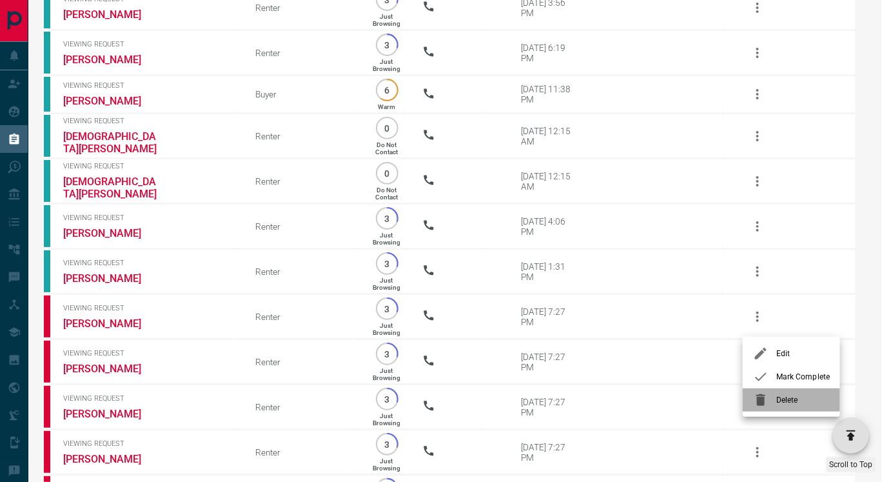
click at [783, 397] on span "Delete" at bounding box center [803, 400] width 54 height 12
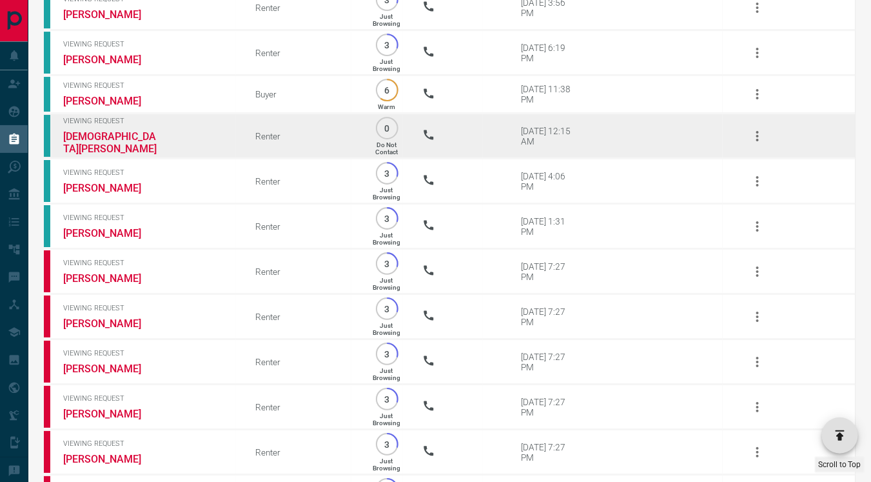
click at [758, 141] on icon "button" at bounding box center [757, 136] width 3 height 10
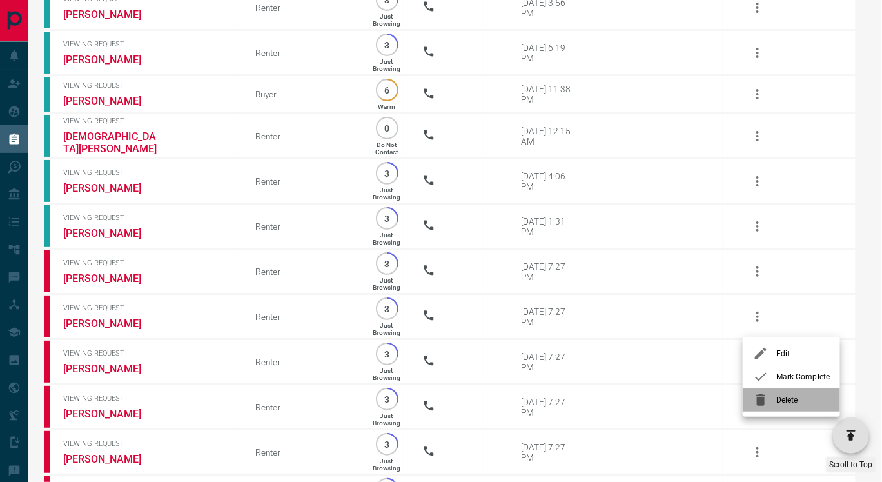
click at [774, 398] on div at bounding box center [764, 399] width 23 height 15
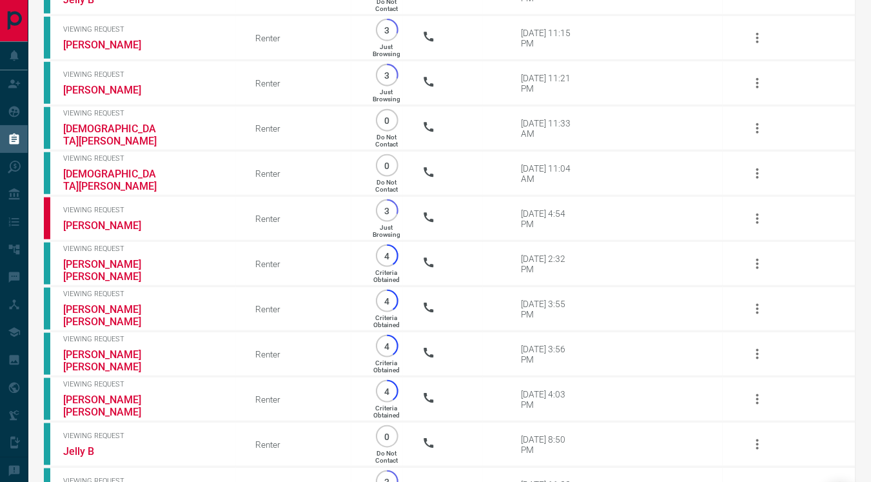
scroll to position [13890, 0]
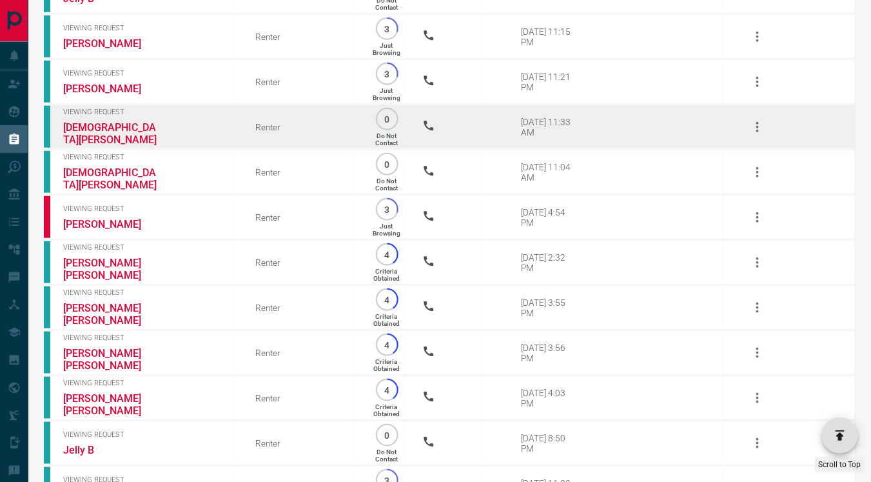
click at [757, 132] on icon "button" at bounding box center [757, 127] width 3 height 10
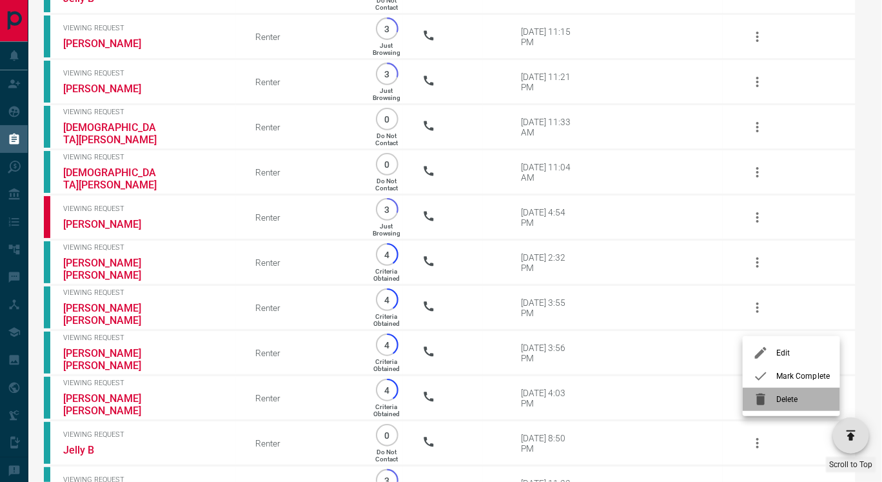
click at [780, 396] on span "Delete" at bounding box center [803, 399] width 54 height 12
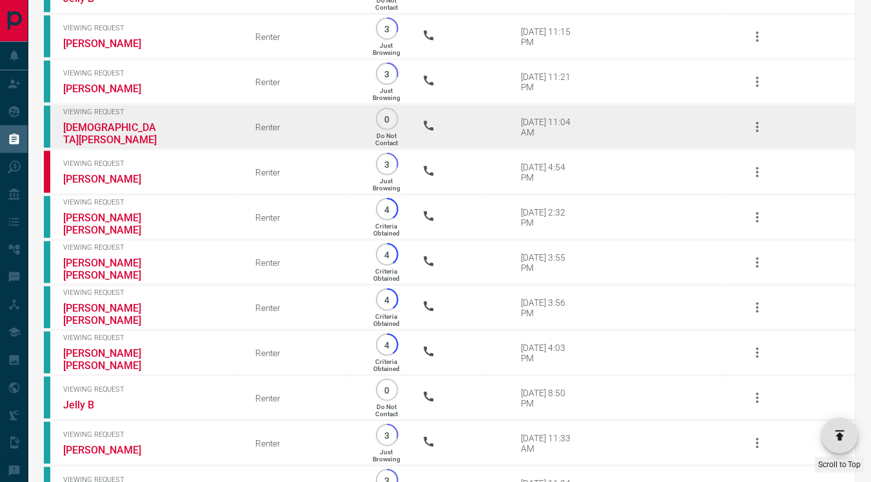
click at [747, 142] on button "button" at bounding box center [757, 127] width 31 height 31
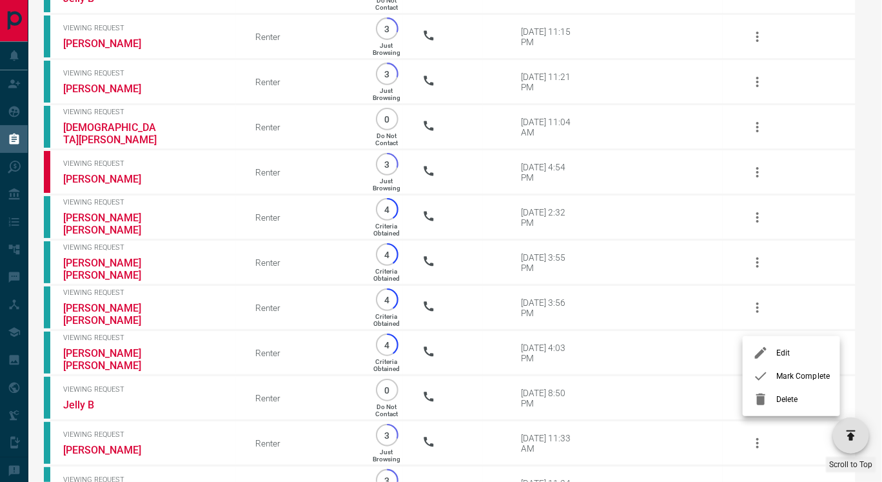
click at [776, 397] on span "Delete" at bounding box center [803, 399] width 54 height 12
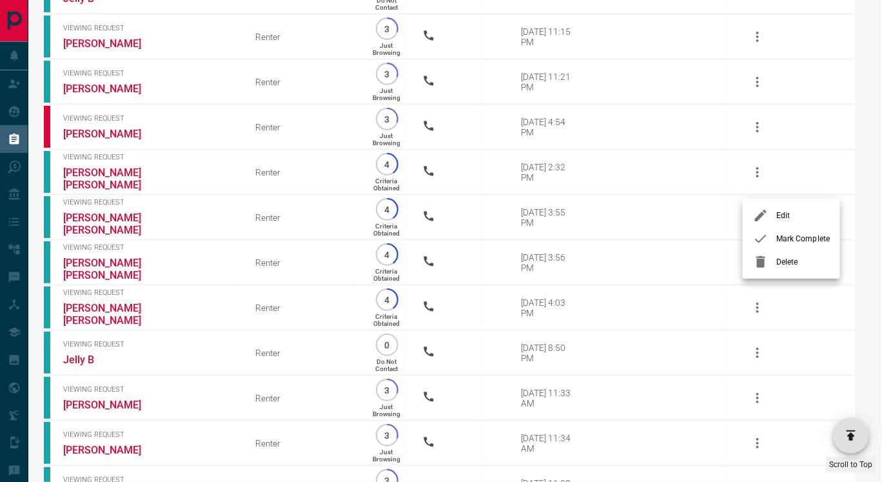
click at [789, 257] on span "Delete" at bounding box center [803, 262] width 54 height 12
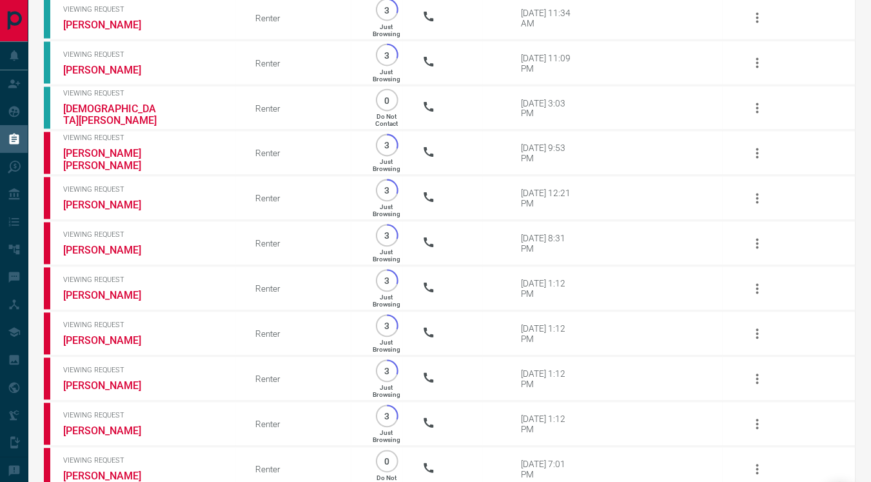
scroll to position [14271, 0]
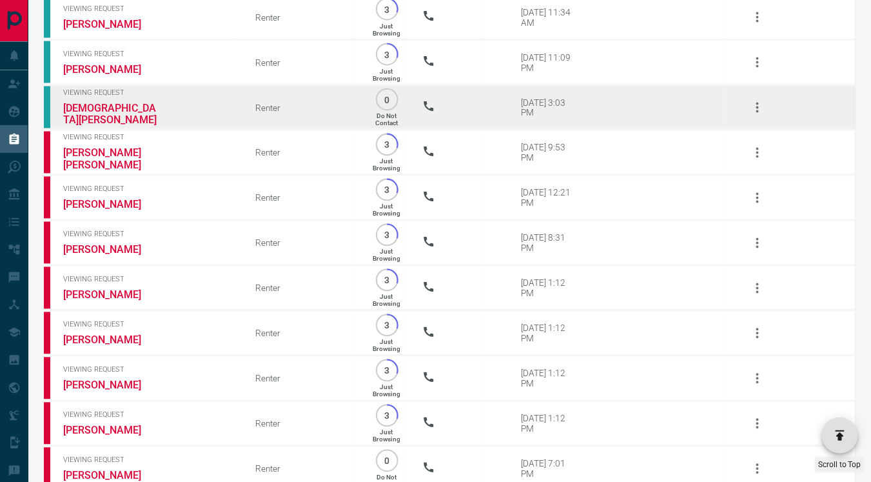
click at [755, 115] on icon "button" at bounding box center [757, 107] width 15 height 15
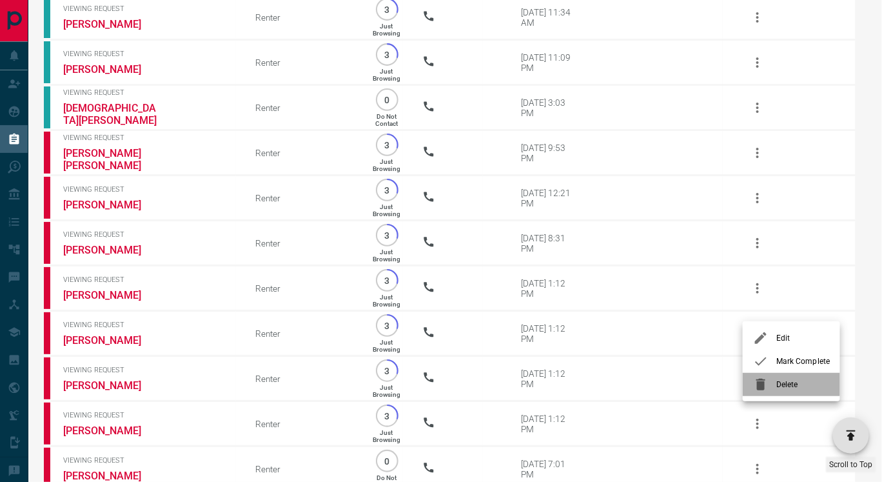
click at [782, 380] on span "Delete" at bounding box center [803, 384] width 54 height 12
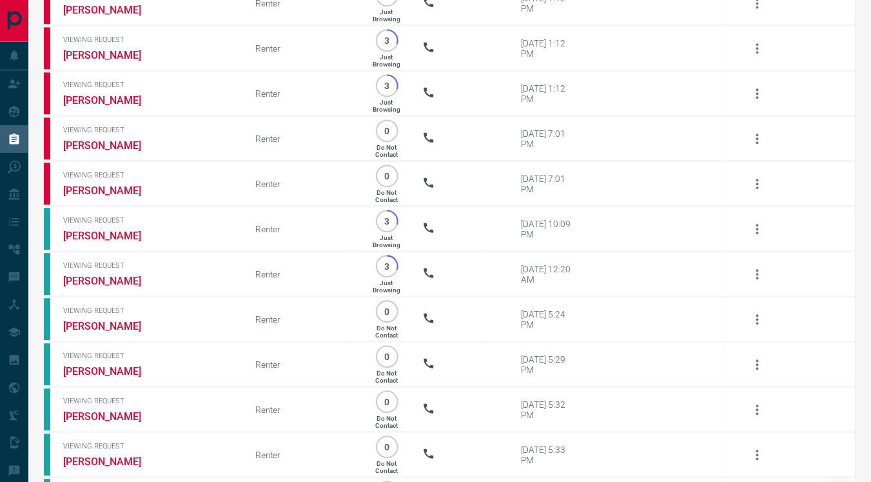
scroll to position [14572, 0]
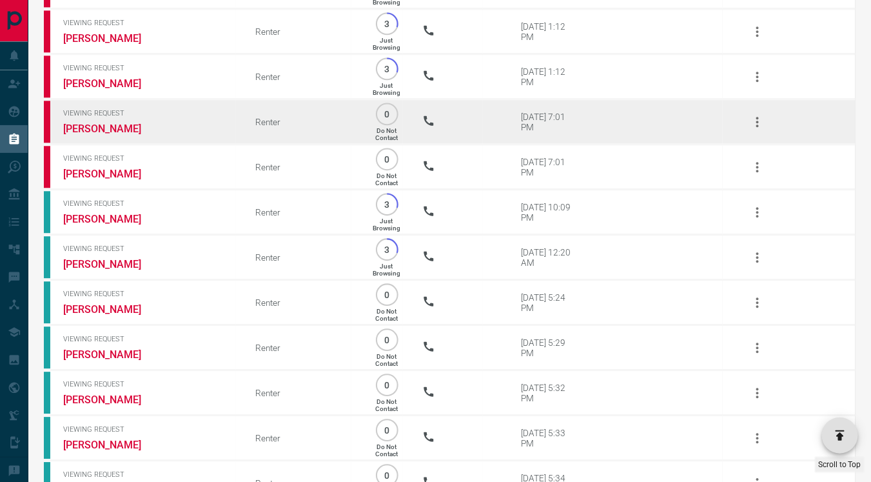
click at [758, 127] on icon "button" at bounding box center [757, 122] width 3 height 10
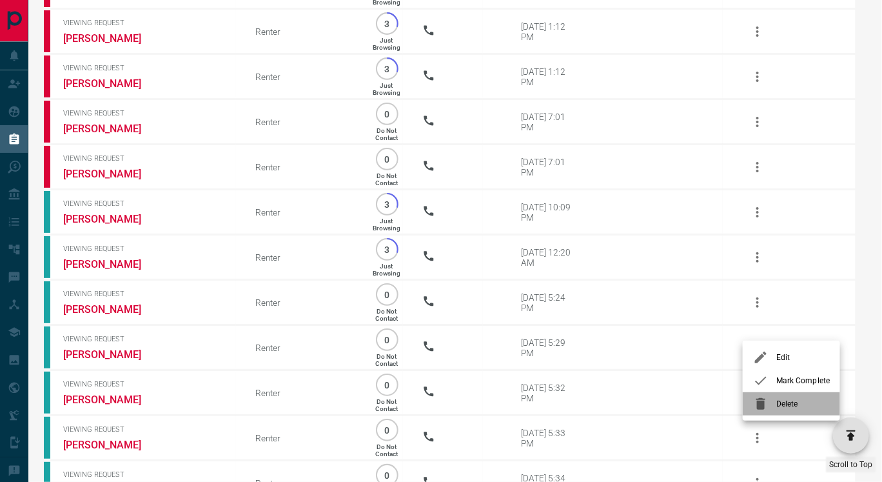
click at [789, 401] on span "Delete" at bounding box center [803, 404] width 54 height 12
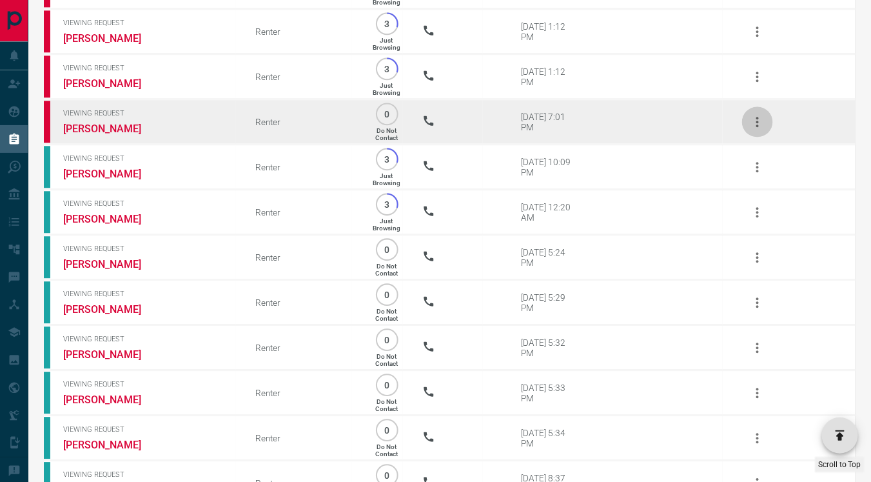
click at [758, 130] on icon "button" at bounding box center [757, 121] width 15 height 15
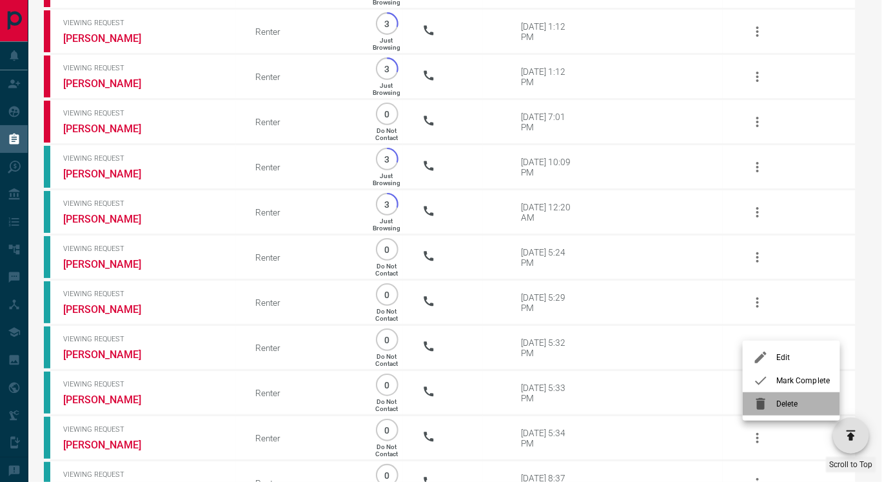
click at [773, 398] on div at bounding box center [764, 403] width 23 height 15
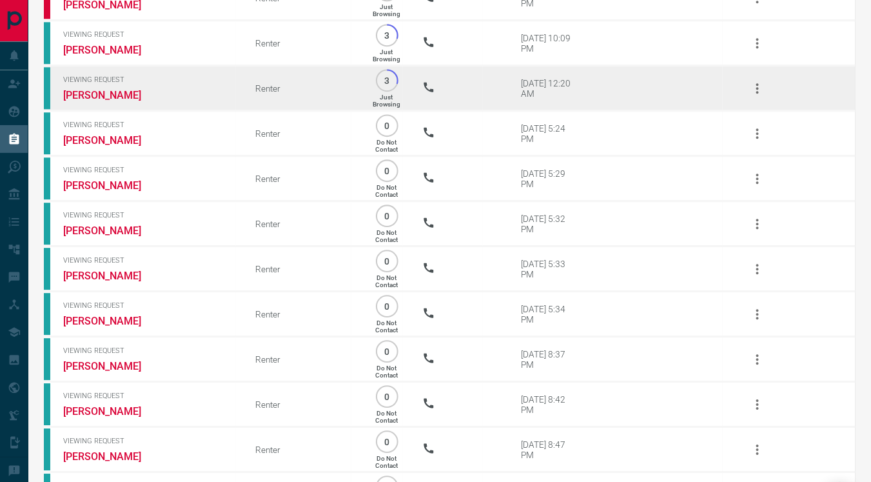
scroll to position [14653, 0]
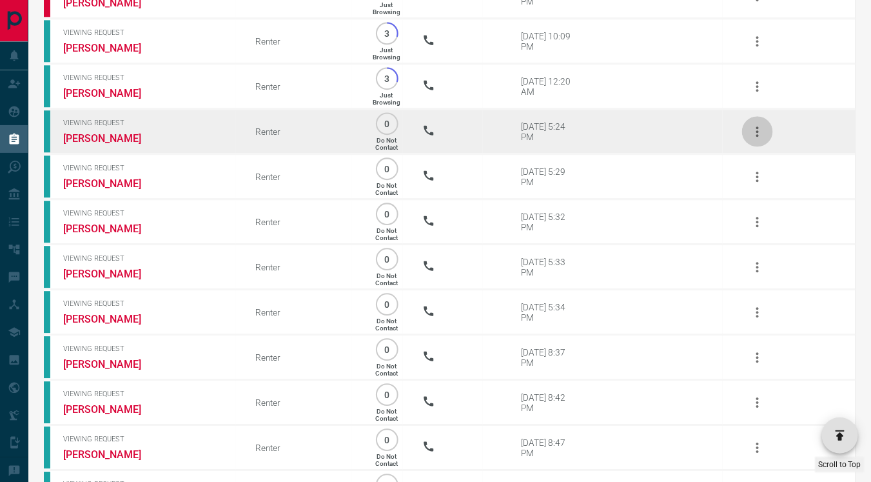
click at [760, 139] on icon "button" at bounding box center [757, 131] width 15 height 15
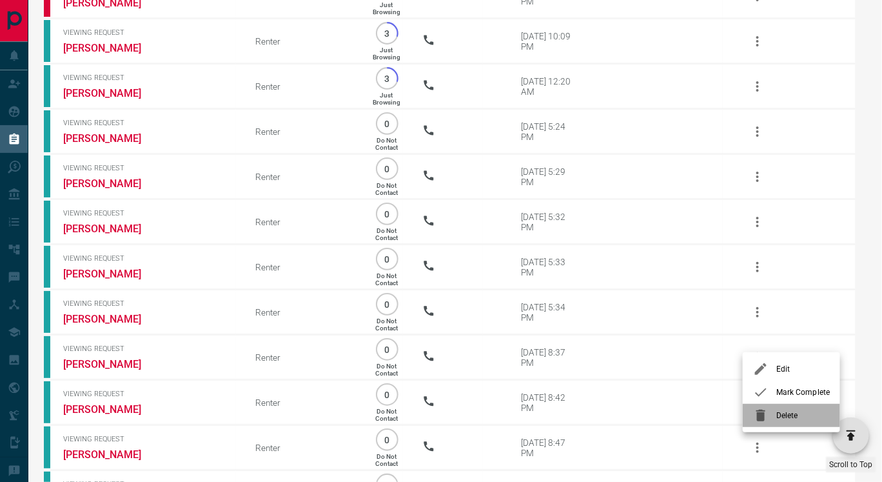
click at [790, 408] on li "Delete" at bounding box center [791, 415] width 97 height 23
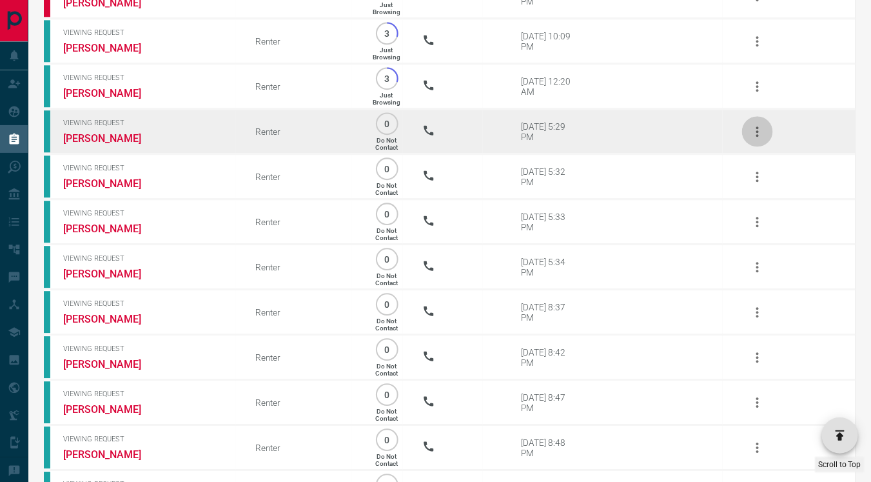
click at [757, 137] on icon "button" at bounding box center [757, 131] width 3 height 10
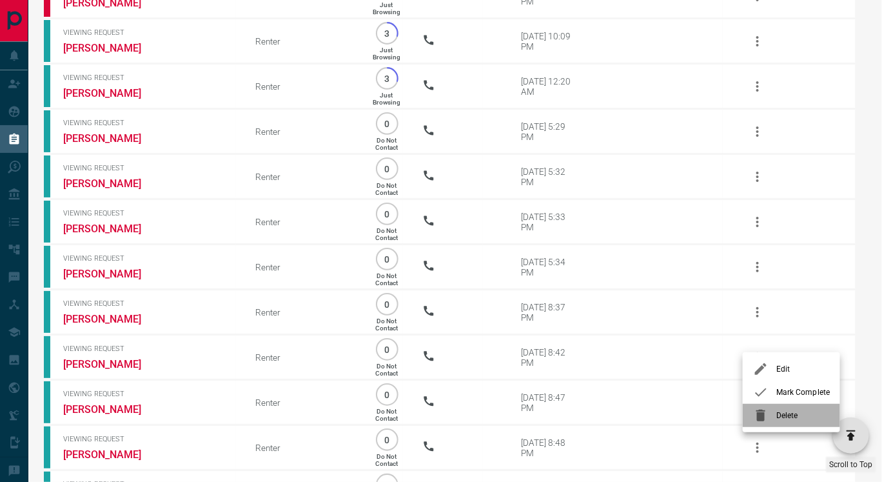
click at [780, 415] on span "Delete" at bounding box center [803, 415] width 54 height 12
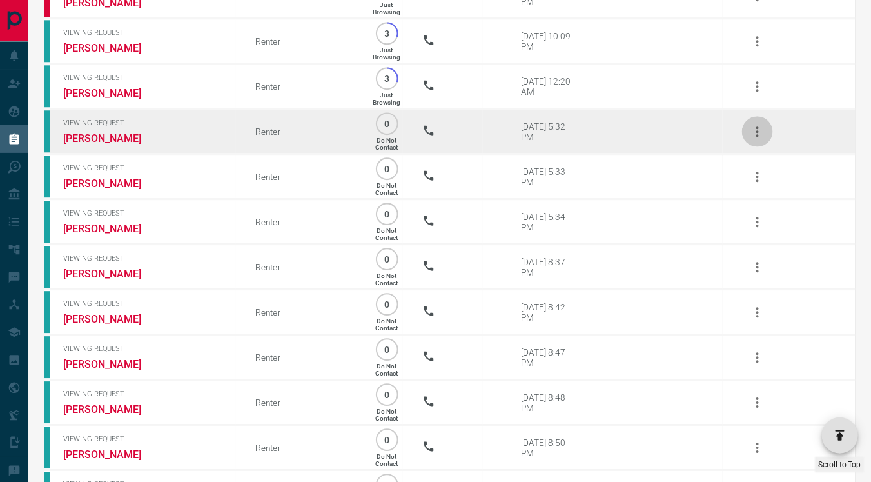
click at [756, 139] on icon "button" at bounding box center [757, 131] width 15 height 15
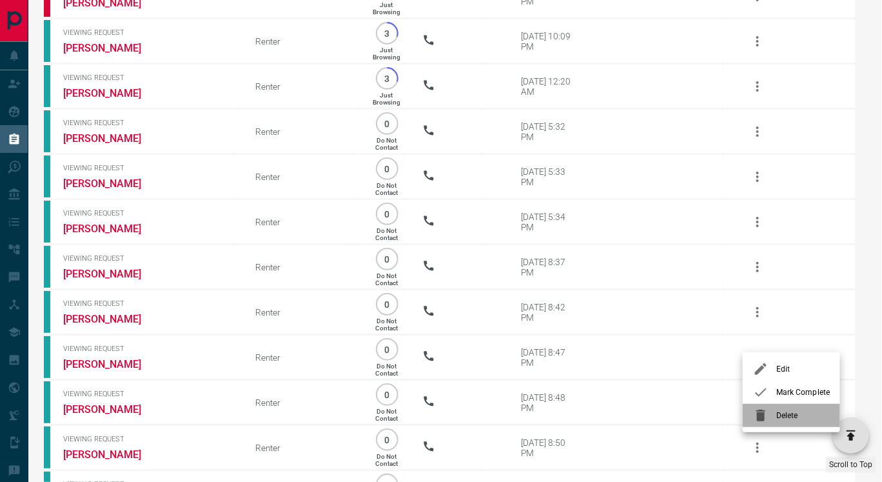
click at [778, 414] on span "Delete" at bounding box center [803, 415] width 54 height 12
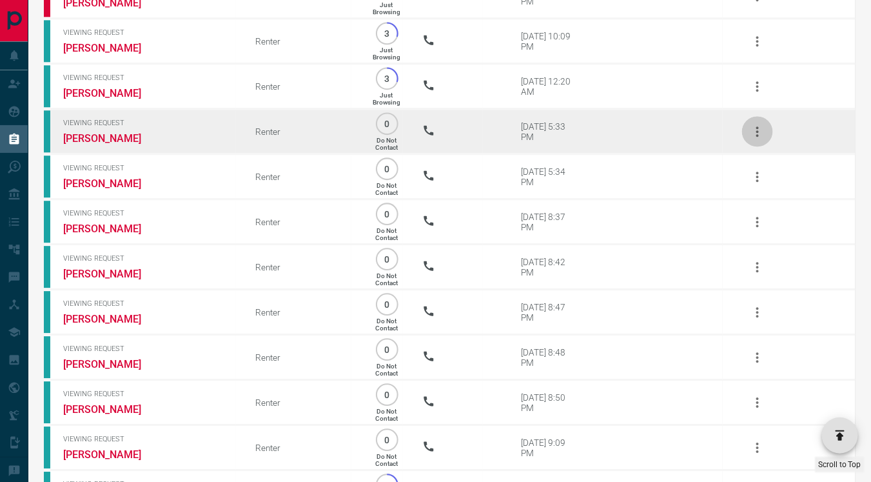
click at [758, 137] on icon "button" at bounding box center [757, 131] width 3 height 10
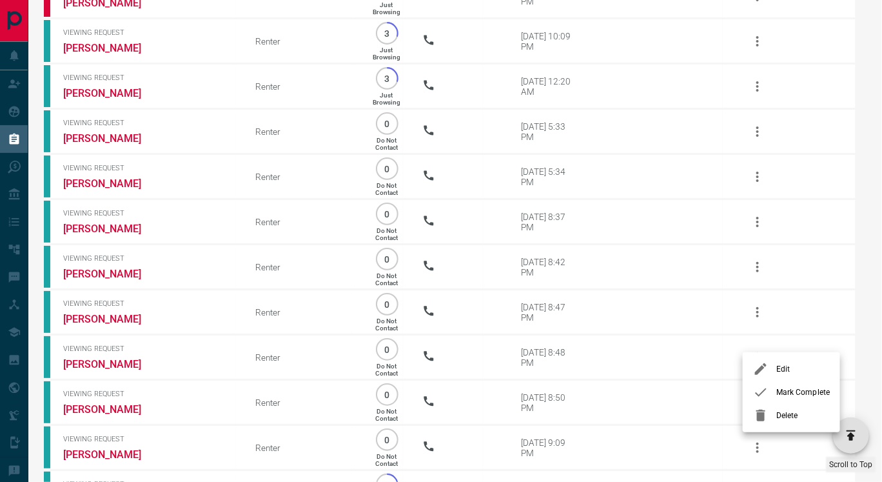
click at [783, 413] on span "Delete" at bounding box center [803, 415] width 54 height 12
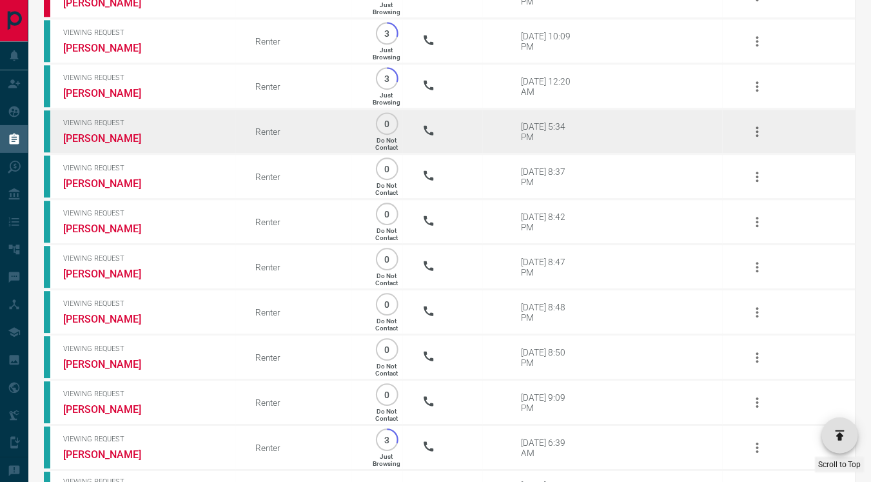
click at [758, 139] on icon "button" at bounding box center [757, 131] width 15 height 15
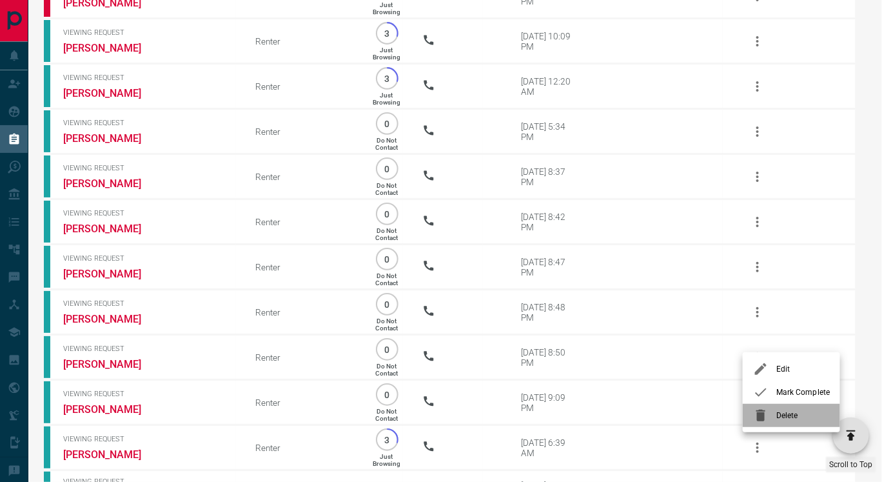
click at [780, 411] on span "Delete" at bounding box center [803, 415] width 54 height 12
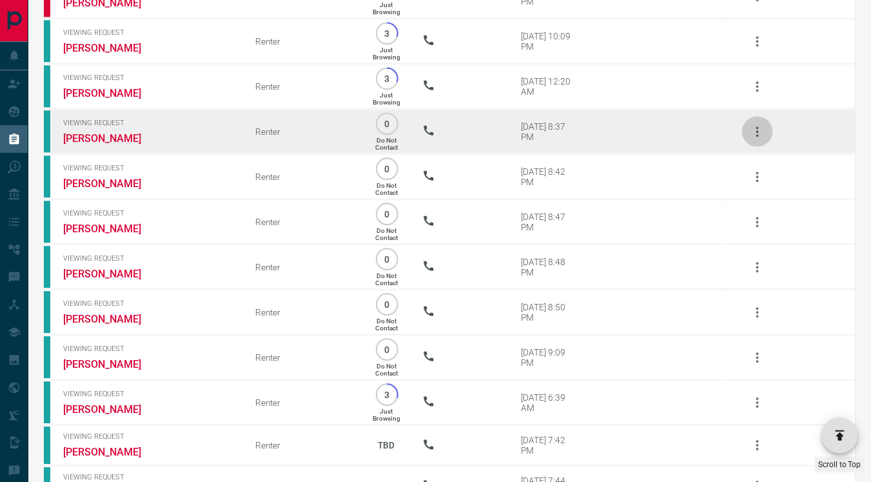
click at [758, 137] on icon "button" at bounding box center [757, 131] width 3 height 10
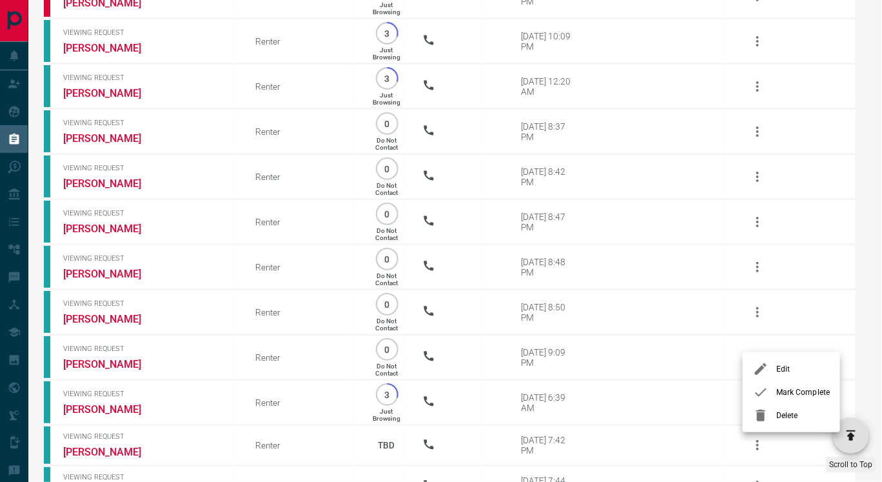
click at [780, 413] on span "Delete" at bounding box center [803, 415] width 54 height 12
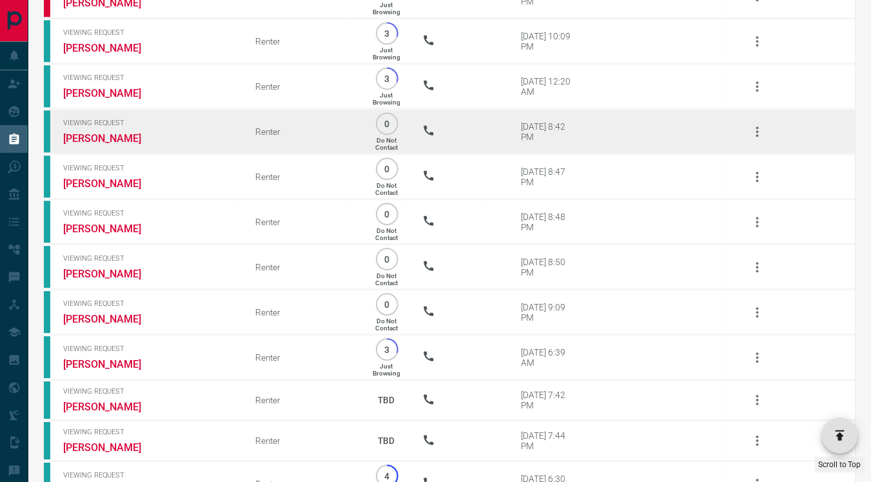
click at [756, 139] on icon "button" at bounding box center [757, 131] width 15 height 15
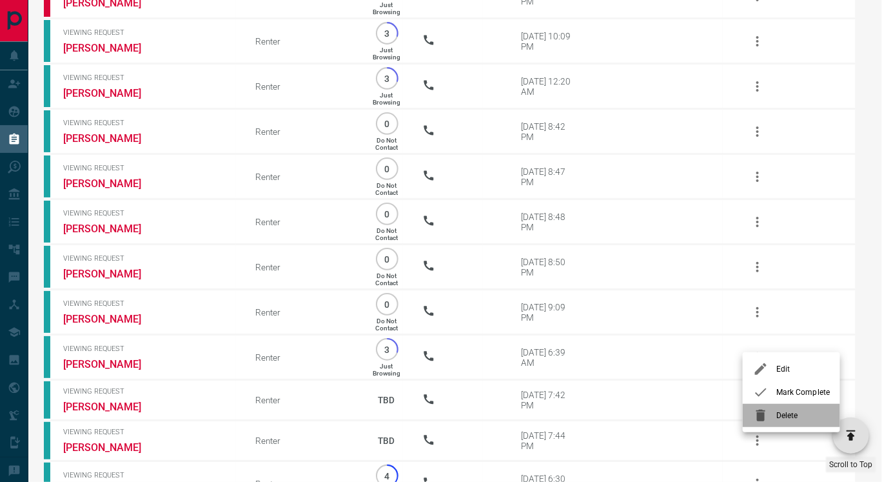
click at [785, 411] on span "Delete" at bounding box center [803, 415] width 54 height 12
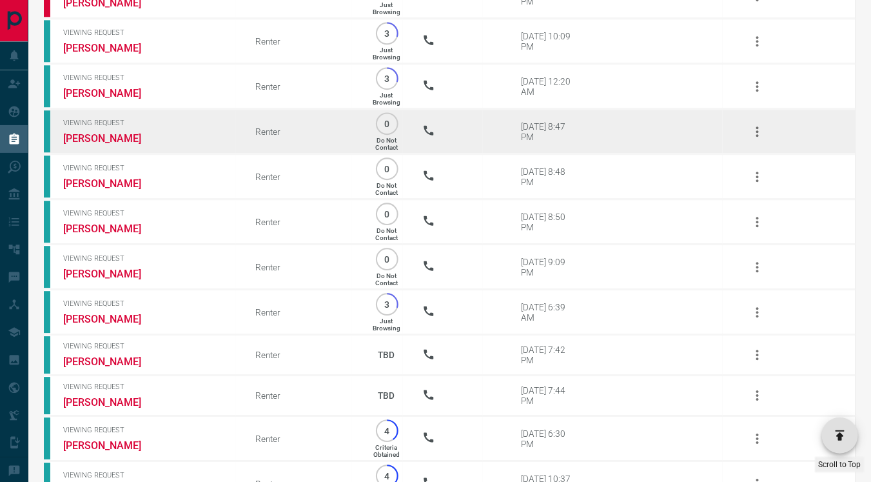
click at [758, 139] on icon "button" at bounding box center [757, 131] width 15 height 15
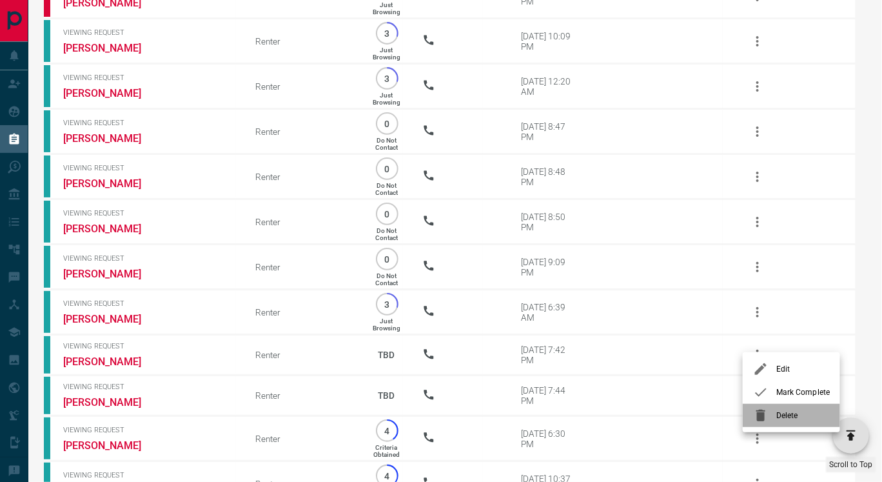
click at [780, 413] on span "Delete" at bounding box center [803, 415] width 54 height 12
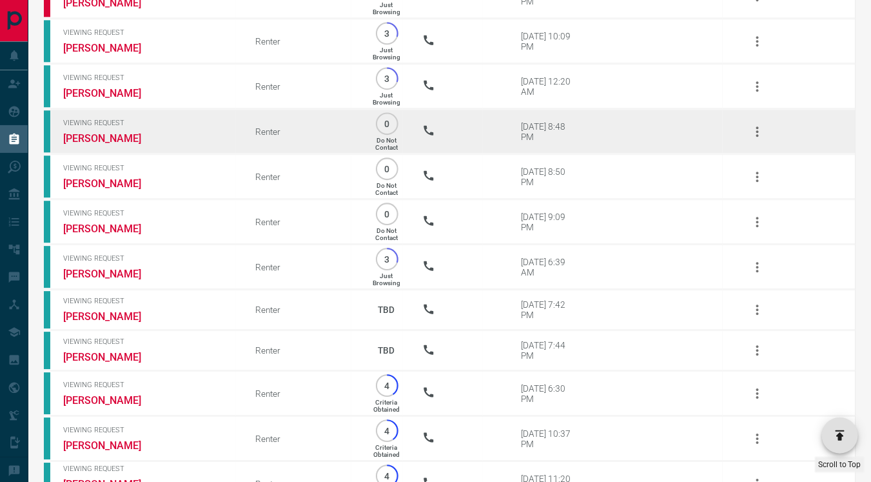
click at [759, 139] on icon "button" at bounding box center [757, 131] width 15 height 15
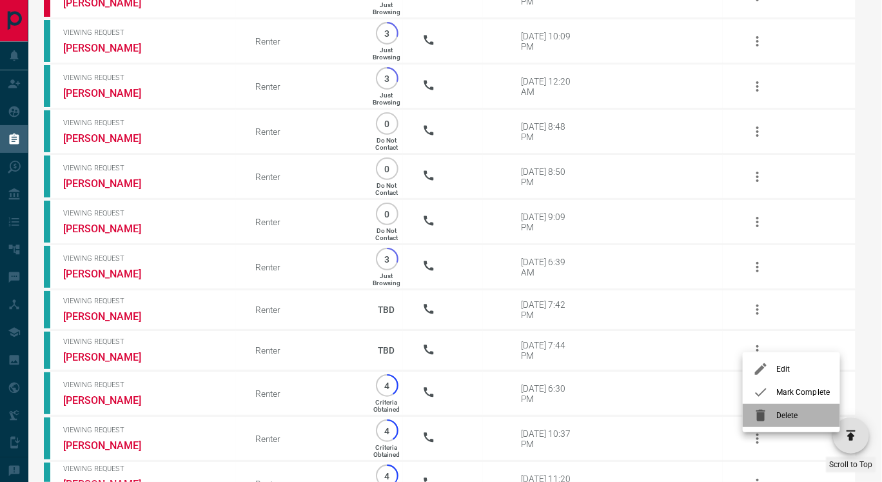
click at [774, 415] on div at bounding box center [764, 414] width 23 height 15
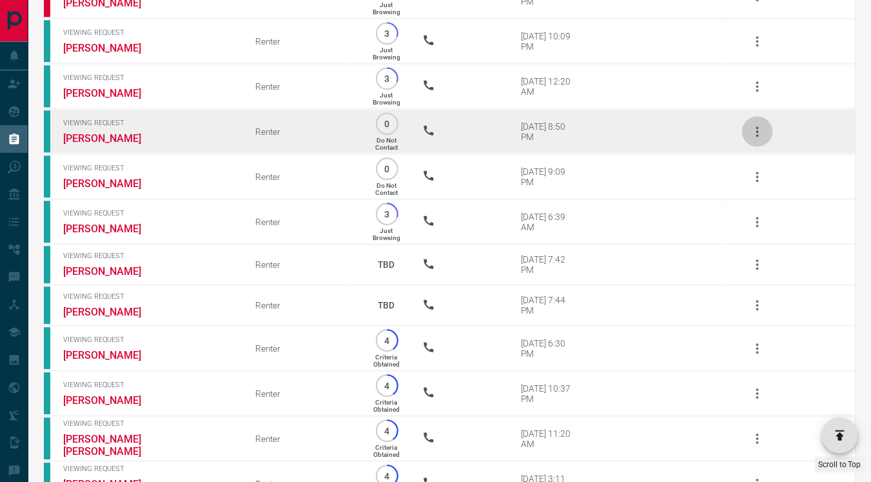
click at [760, 139] on icon "button" at bounding box center [757, 131] width 15 height 15
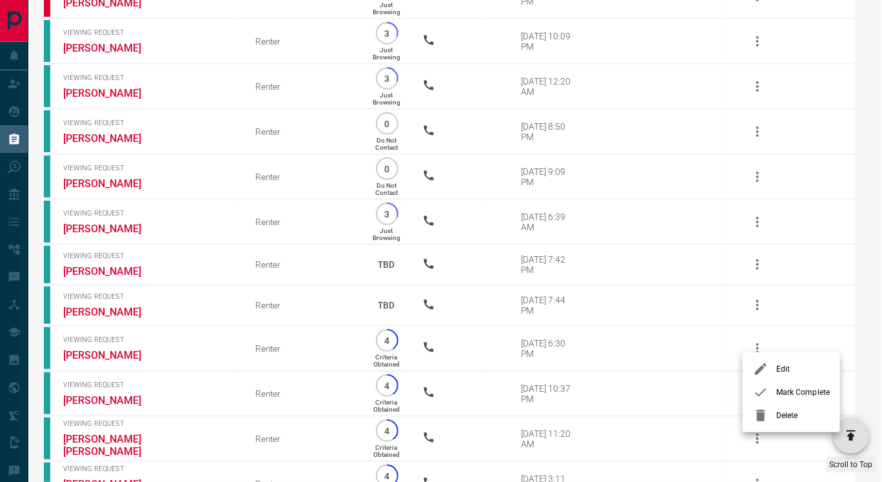
click at [778, 414] on span "Delete" at bounding box center [803, 415] width 54 height 12
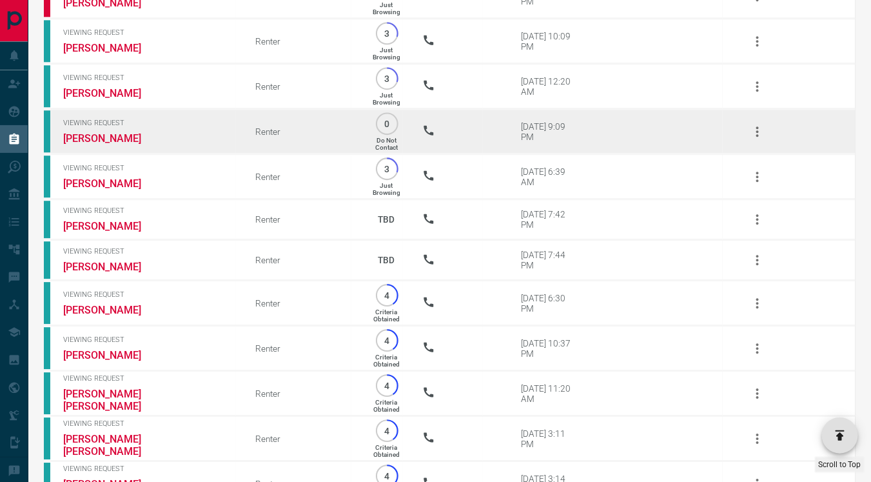
click at [754, 139] on icon "button" at bounding box center [757, 131] width 15 height 15
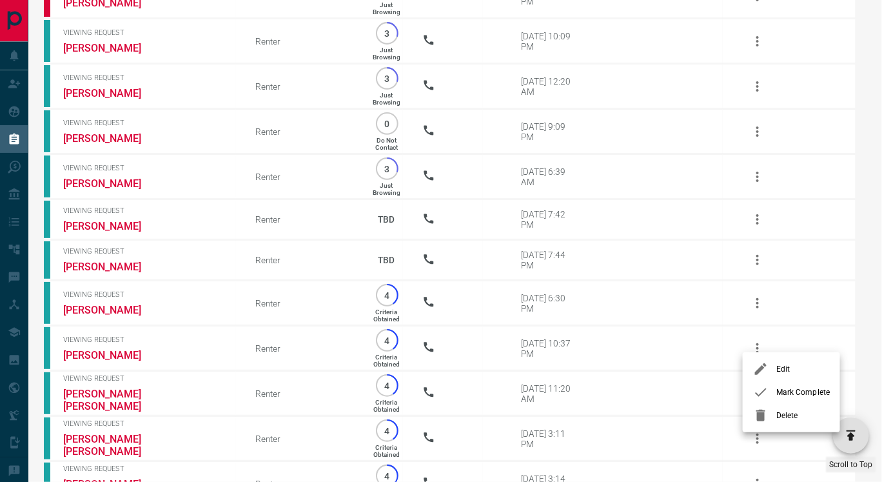
click at [785, 407] on li "Delete" at bounding box center [791, 415] width 97 height 23
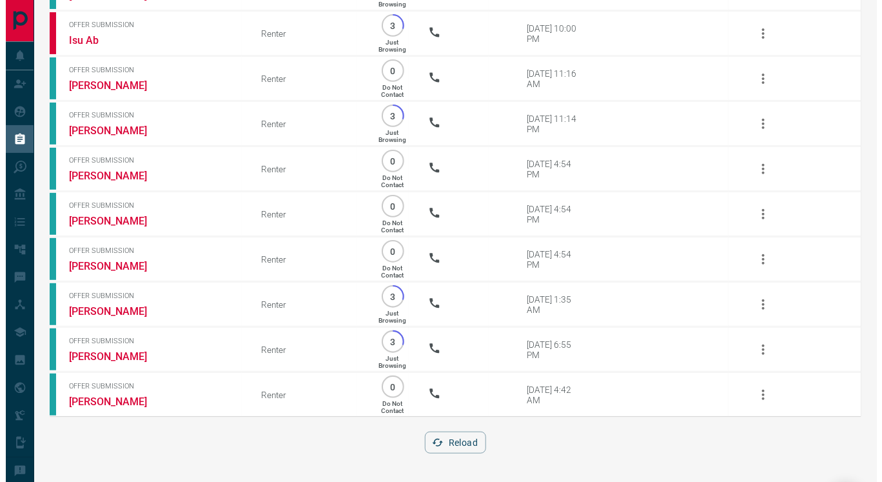
scroll to position [18992, 0]
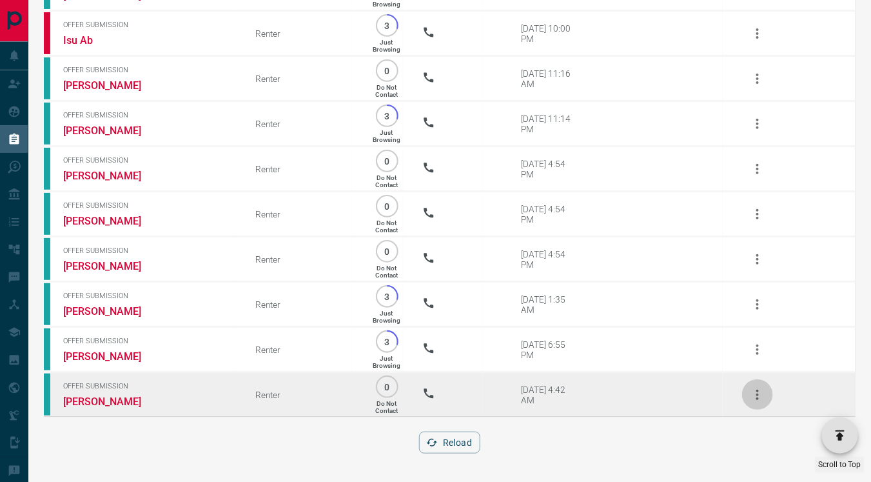
click at [758, 394] on icon "button" at bounding box center [757, 394] width 3 height 10
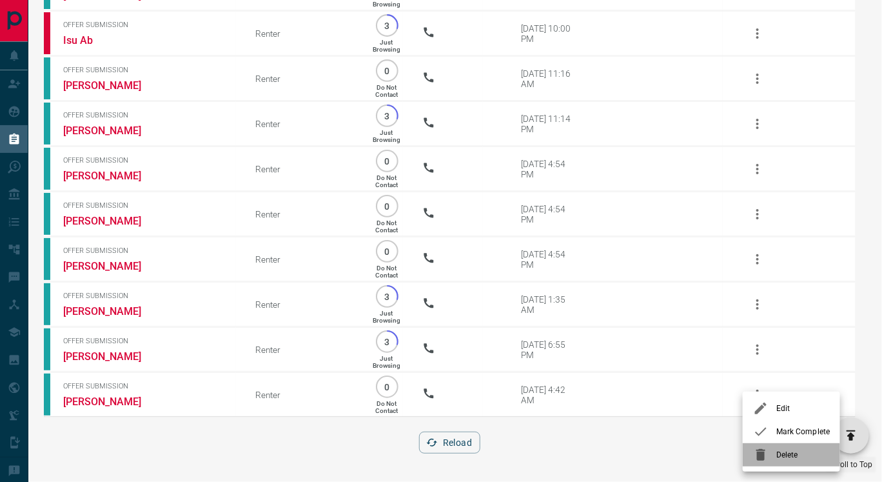
click at [792, 449] on span "Delete" at bounding box center [803, 455] width 54 height 12
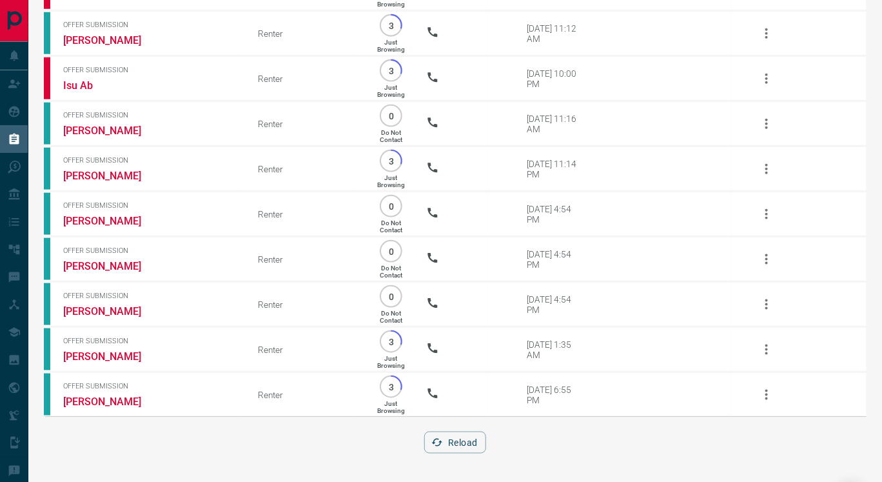
scroll to position [18946, 0]
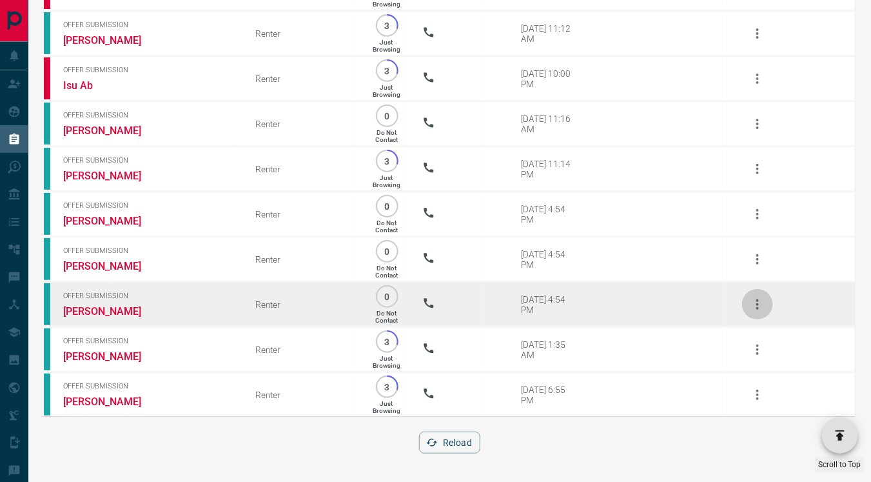
click at [758, 305] on icon "button" at bounding box center [757, 304] width 15 height 15
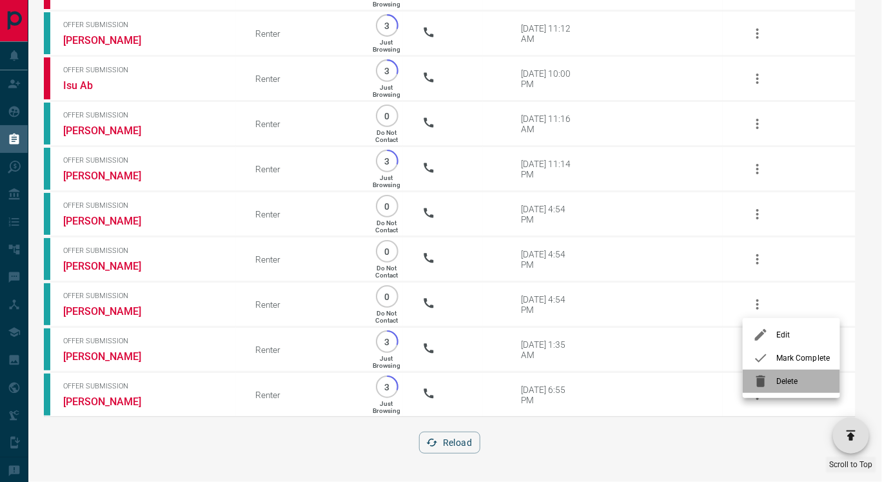
click at [787, 378] on span "Delete" at bounding box center [803, 381] width 54 height 12
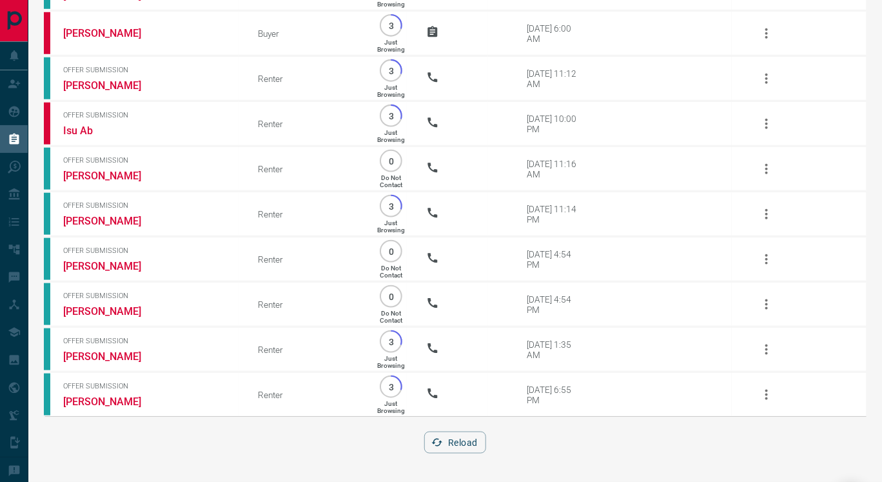
scroll to position [18899, 0]
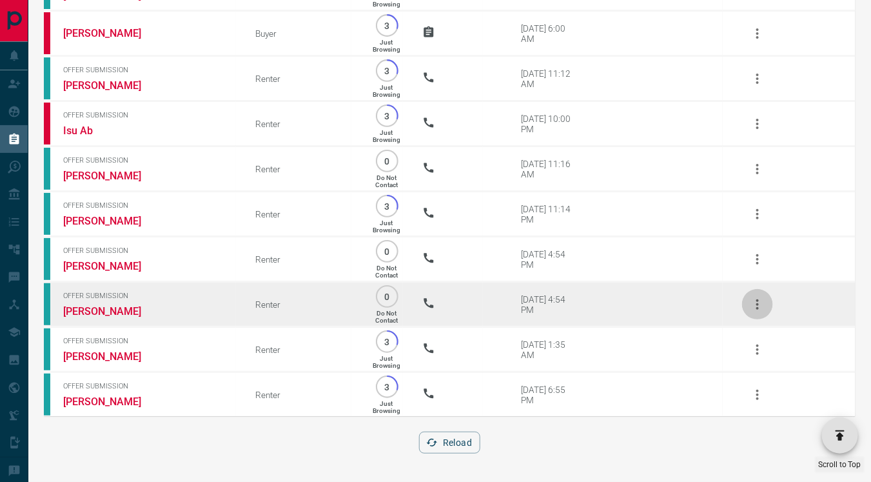
click at [760, 306] on icon "button" at bounding box center [757, 304] width 15 height 15
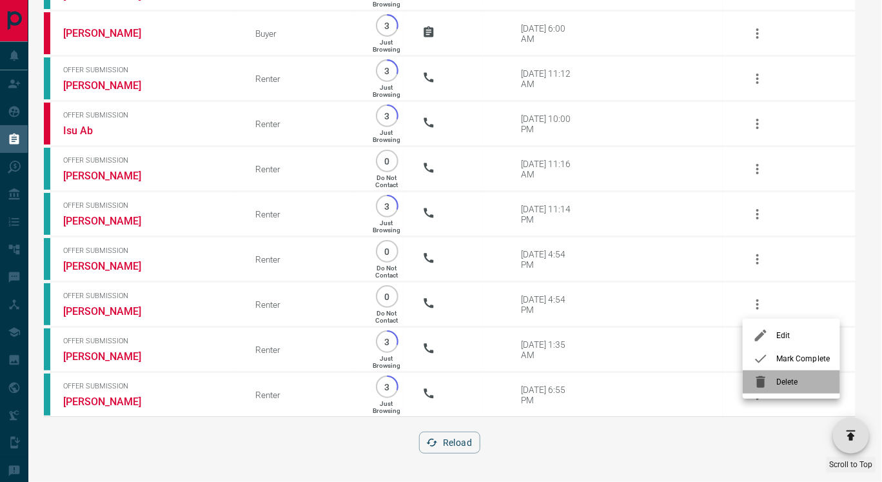
click at [791, 378] on span "Delete" at bounding box center [803, 382] width 54 height 12
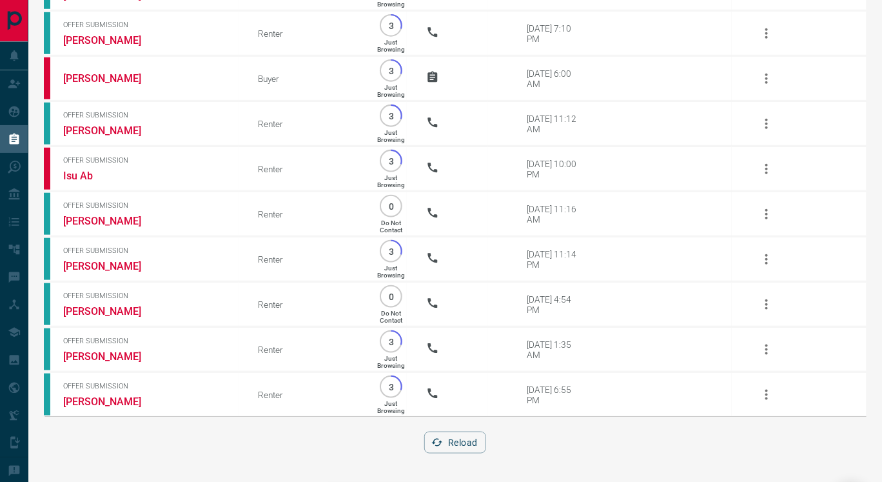
scroll to position [18854, 0]
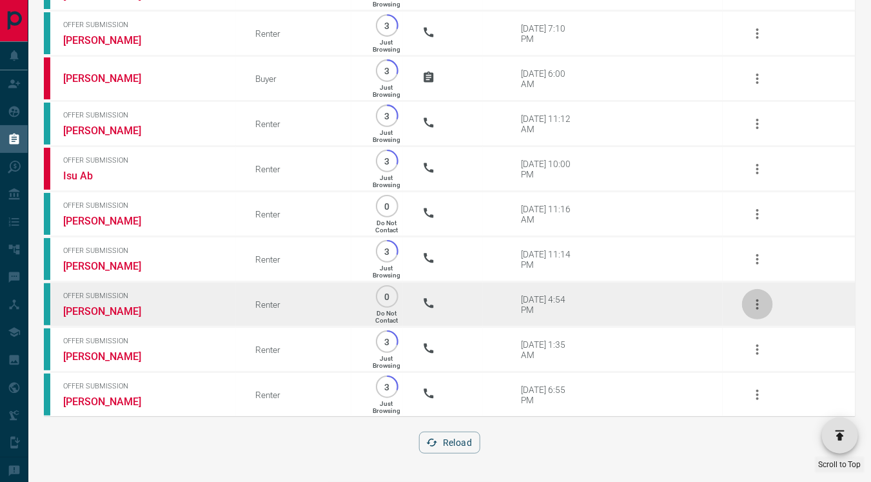
click at [755, 306] on icon "button" at bounding box center [757, 304] width 15 height 15
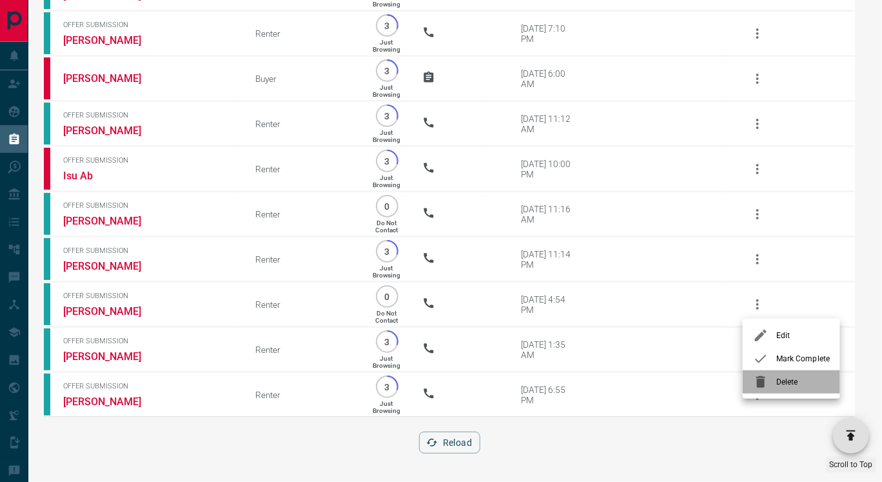
click at [783, 377] on span "Delete" at bounding box center [803, 382] width 54 height 12
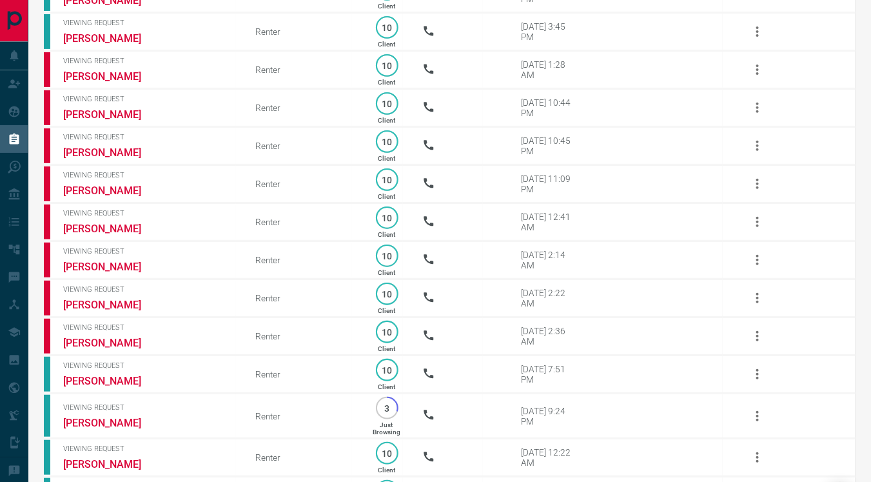
scroll to position [0, 0]
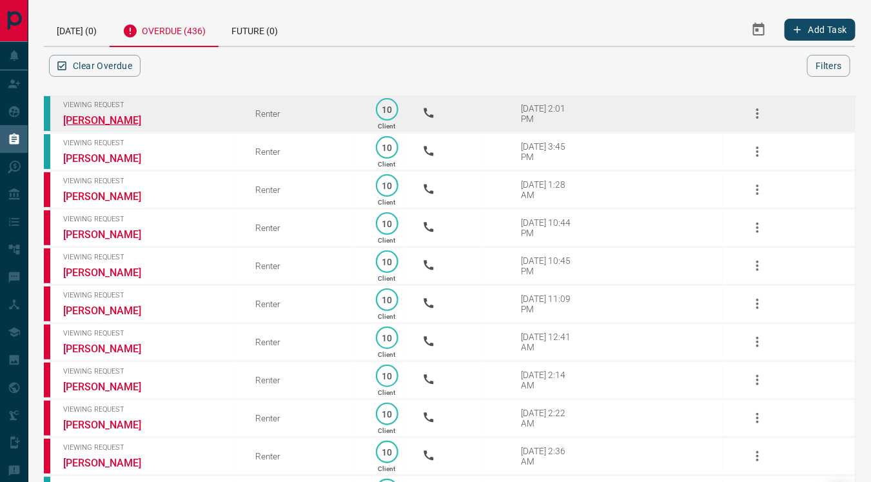
click at [103, 118] on link "[PERSON_NAME]" at bounding box center [111, 120] width 97 height 12
